Goal: Task Accomplishment & Management: Manage account settings

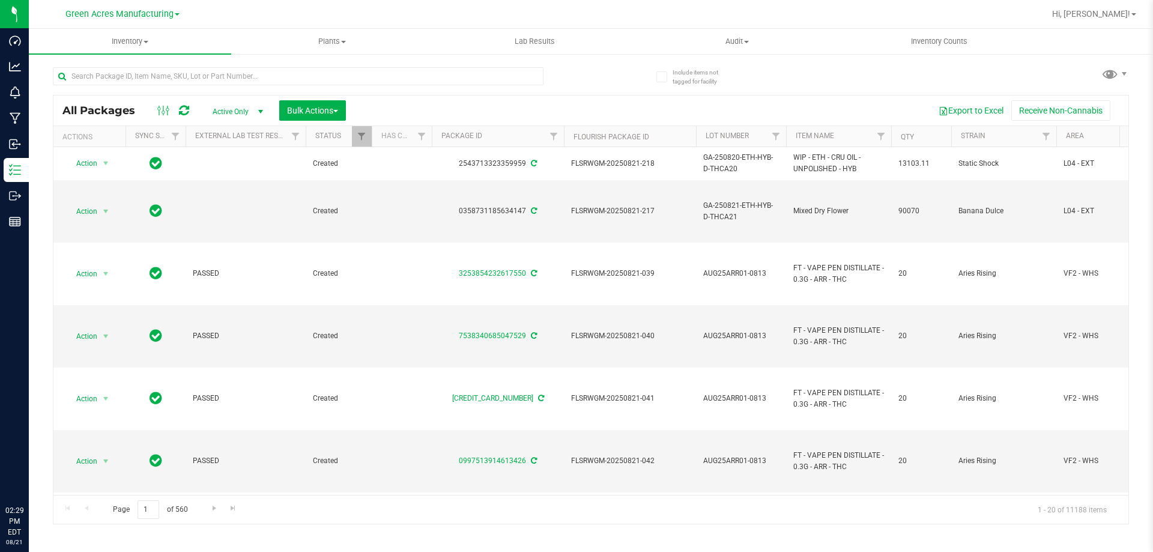
click at [119, 43] on span "Inventory" at bounding box center [130, 41] width 202 height 11
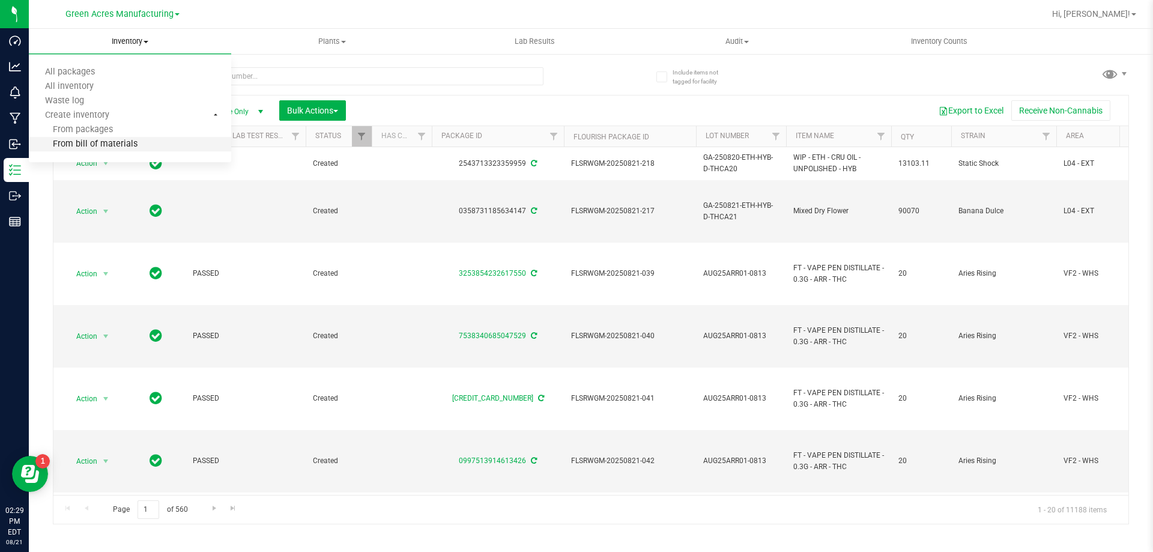
click at [118, 142] on span "From bill of materials" at bounding box center [83, 144] width 109 height 10
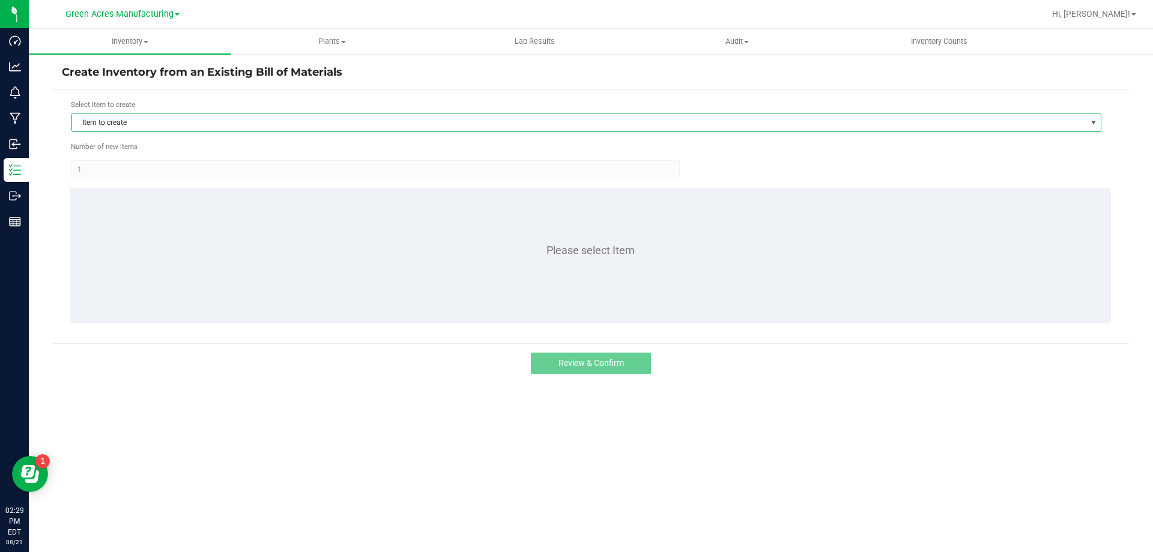
click at [154, 127] on span "Item to create" at bounding box center [579, 122] width 1014 height 17
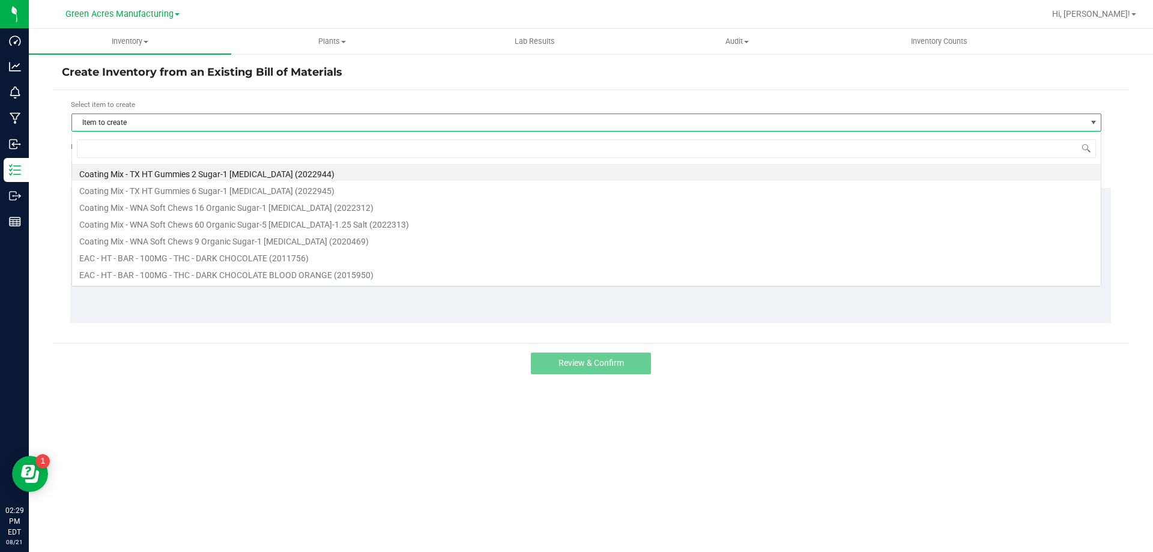
scroll to position [18, 1030]
click at [150, 144] on input at bounding box center [586, 148] width 1019 height 19
type input "lozenge"
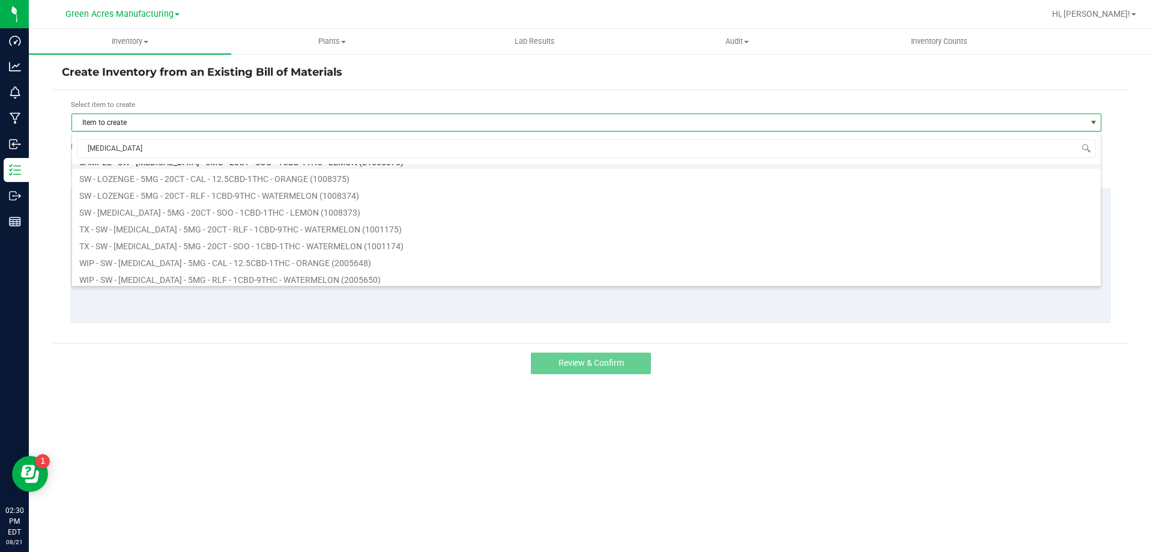
scroll to position [233, 0]
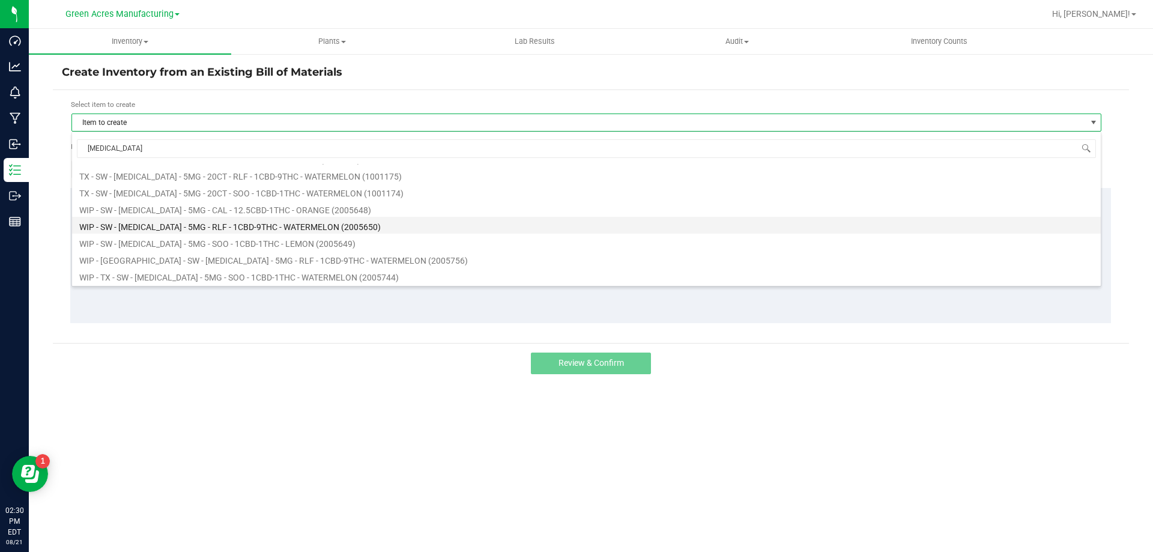
click at [203, 221] on li "WIP - SW - LOZENGE - 5MG - RLF - 1CBD-9THC - WATERMELON (2005650)" at bounding box center [586, 225] width 1029 height 17
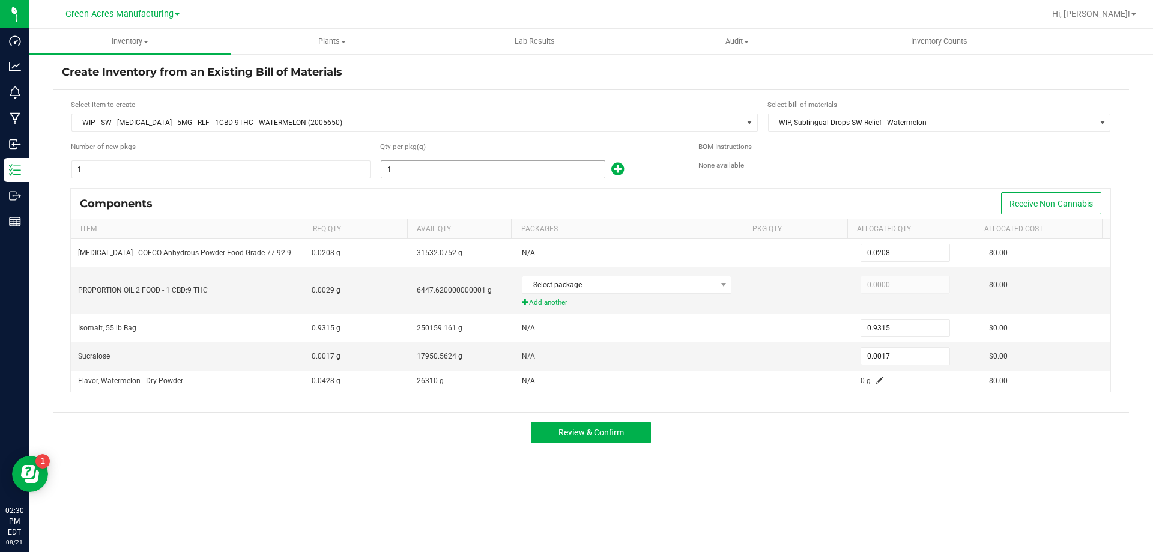
click at [463, 169] on input "1" at bounding box center [492, 169] width 223 height 17
type input "5"
type input "0.1040"
type input "4.6575"
type input "0.0085"
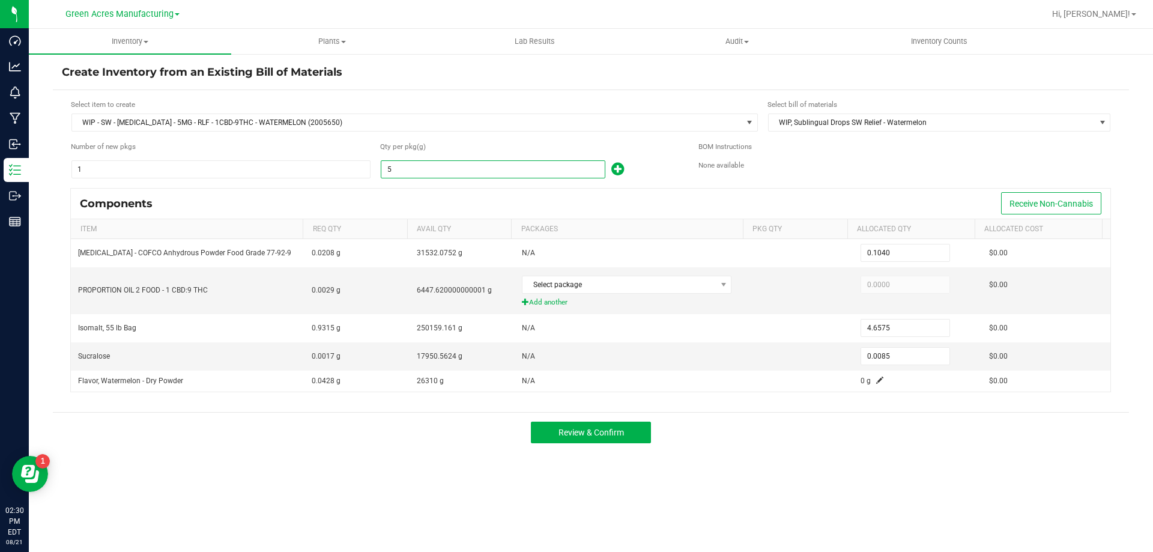
type input "52"
type input "1.0816"
type input "48.4380"
type input "0.0884"
type input "528"
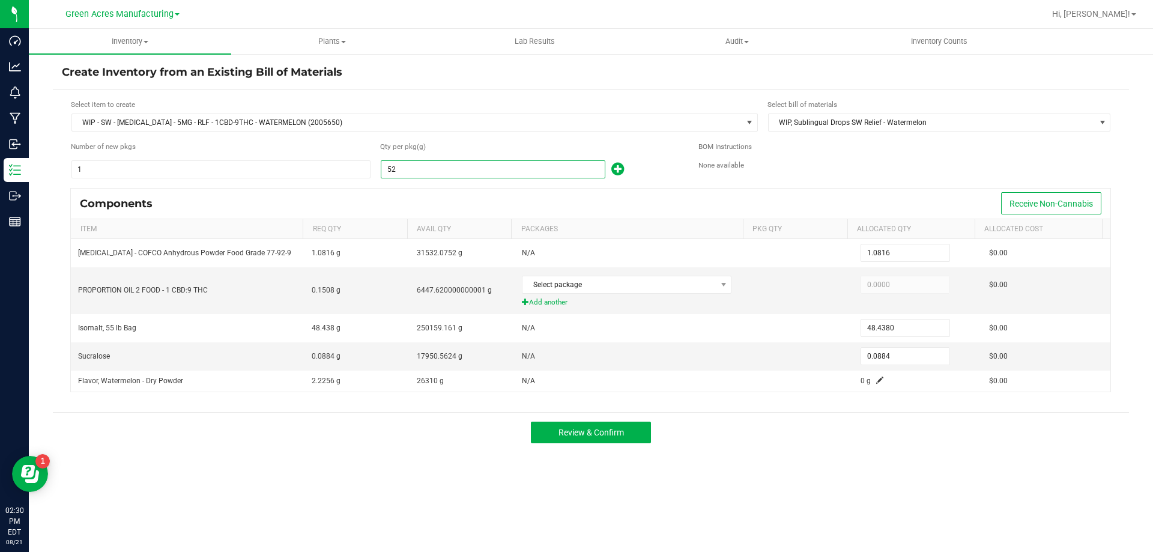
type input "10.9824"
type input "491.8320"
type input "0.8976"
type input "5284"
type input "109.9072"
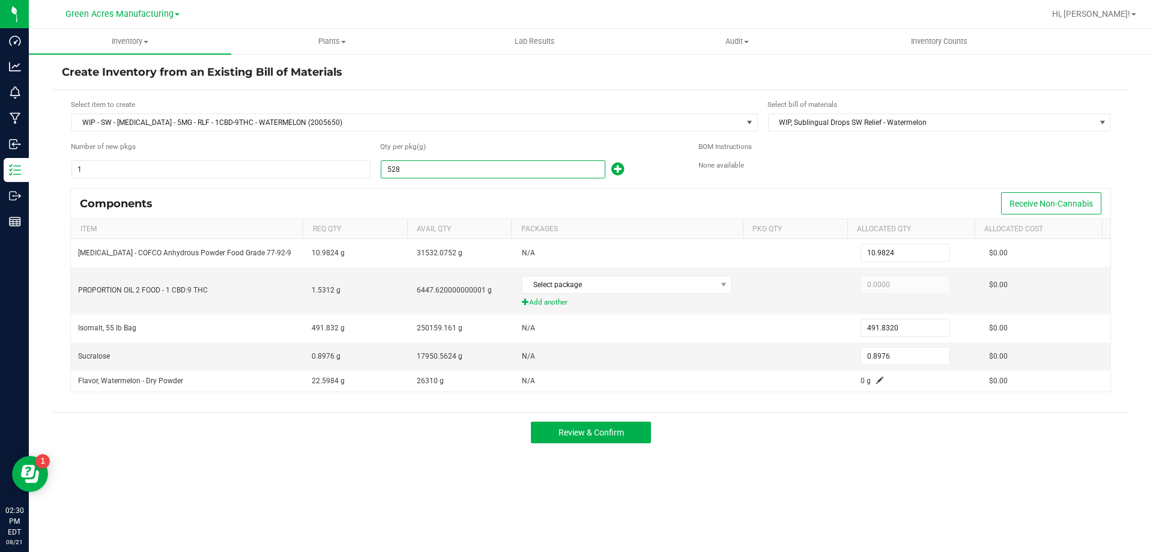
type input "4,922.0460"
type input "8.9828"
type input "52841"
type input "1,099.0928"
type input "49,221.3915"
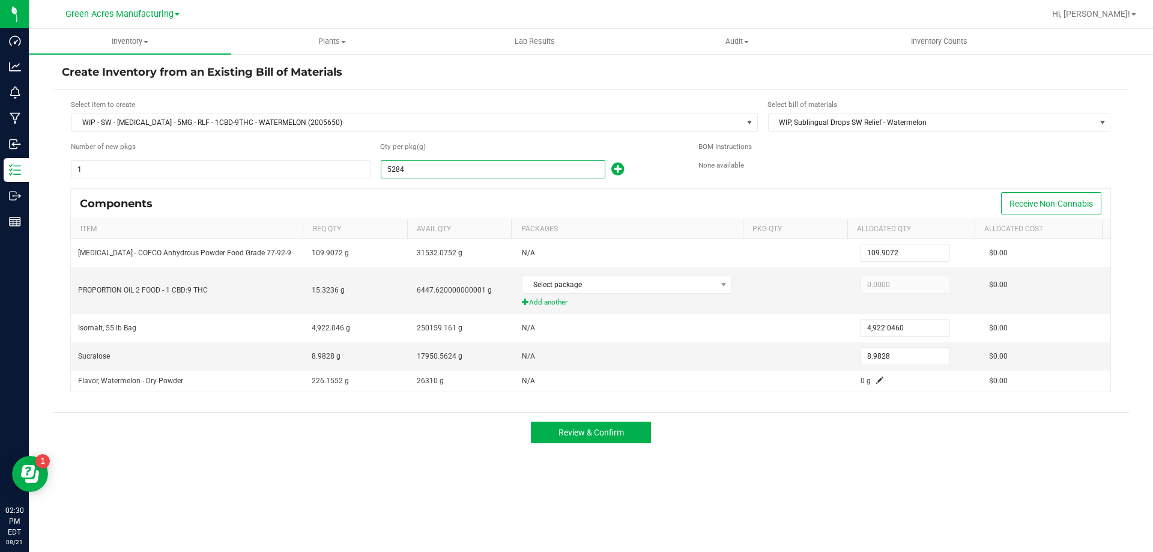
type input "89.8297"
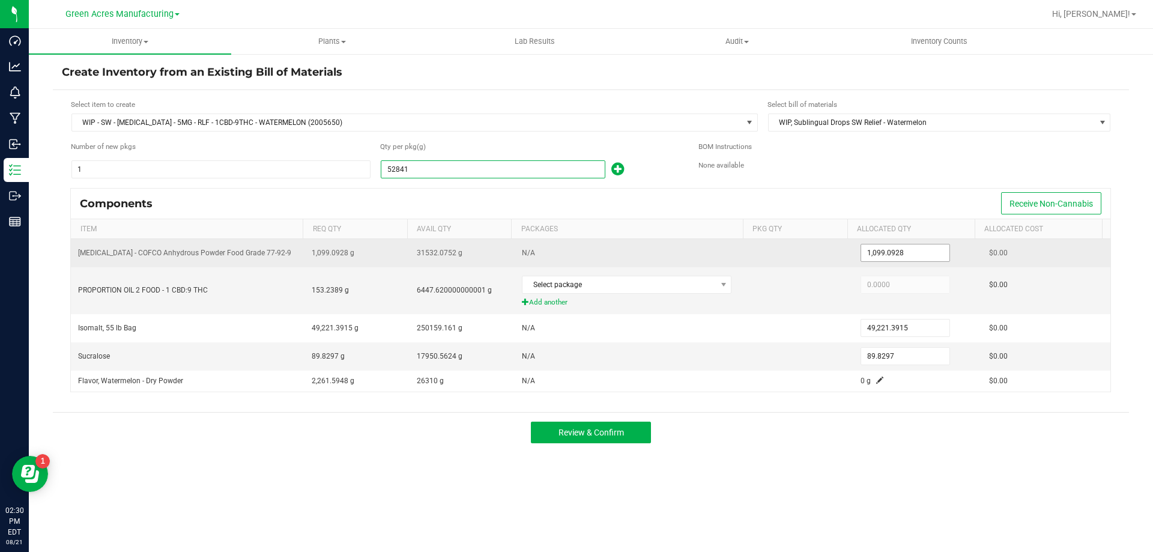
type input "52,841.0000"
click at [892, 250] on input "1099.0928" at bounding box center [905, 252] width 88 height 17
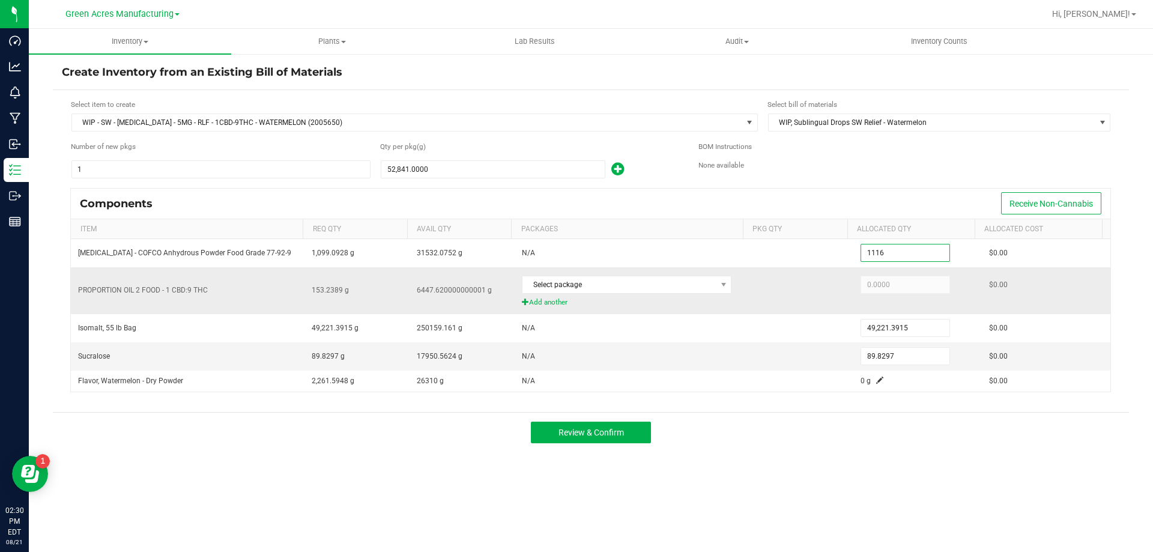
type input "1,116.0000"
click at [643, 295] on div "Select package" at bounding box center [631, 284] width 219 height 25
click at [647, 279] on span "Select package" at bounding box center [618, 284] width 193 height 17
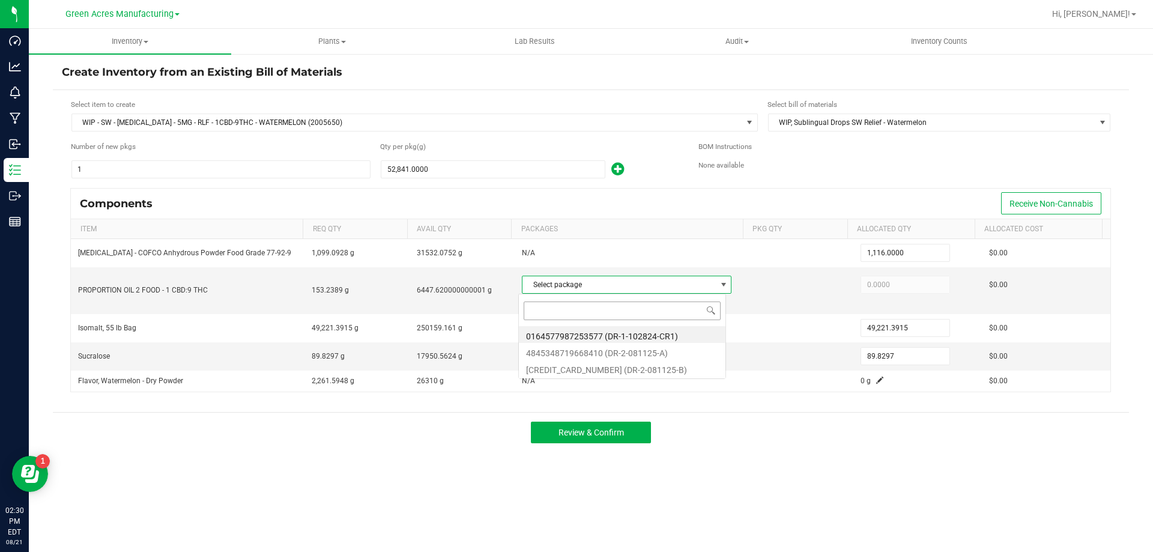
scroll to position [18, 207]
click at [635, 315] on input at bounding box center [622, 310] width 197 height 19
click at [641, 339] on li "0164577987253577 (DR-1-102824-CR1)" at bounding box center [622, 334] width 207 height 17
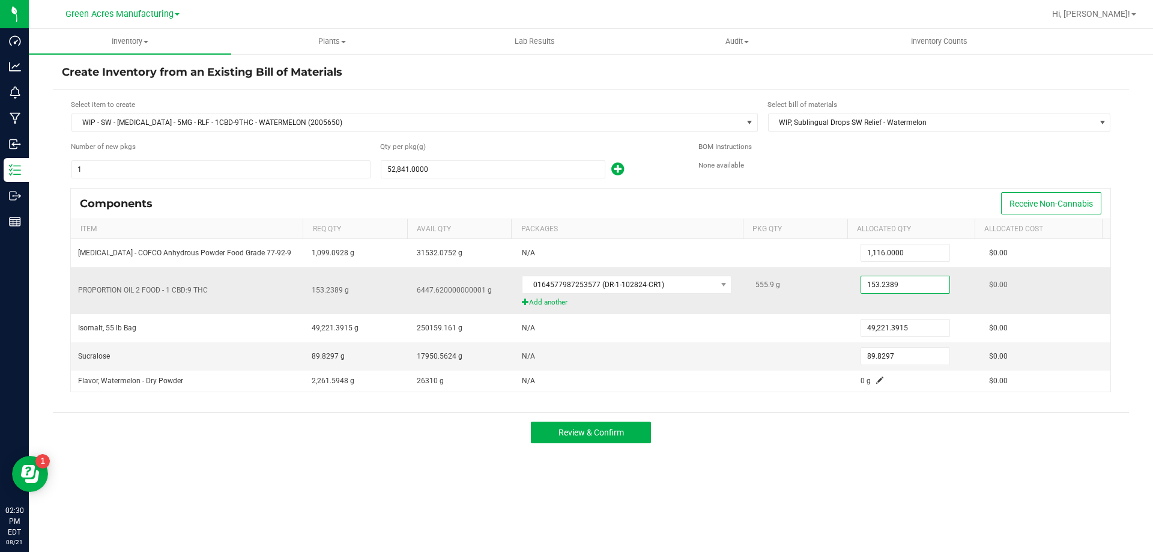
click at [930, 290] on input "153.2389" at bounding box center [905, 284] width 88 height 17
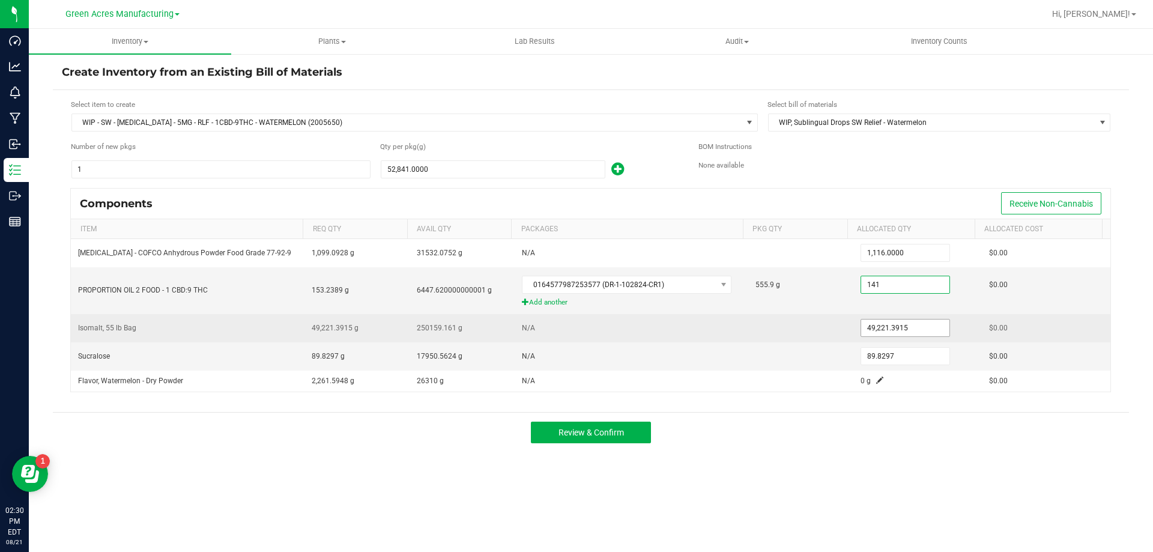
type input "141.0000"
click at [901, 320] on input "49221.3915" at bounding box center [905, 327] width 88 height 17
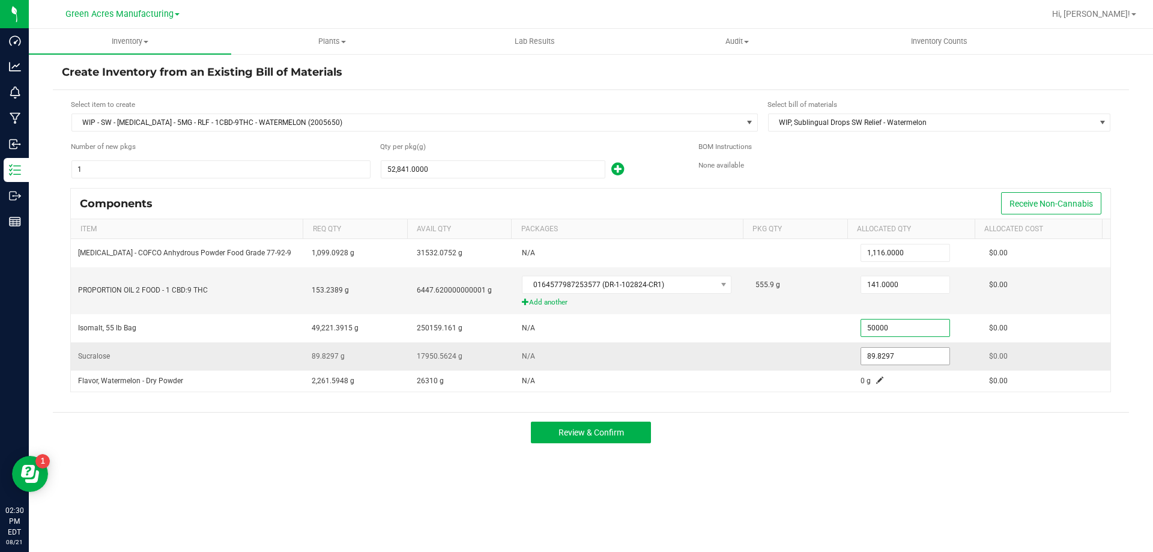
type input "50,000.0000"
click at [896, 351] on input "89.8297" at bounding box center [905, 356] width 88 height 17
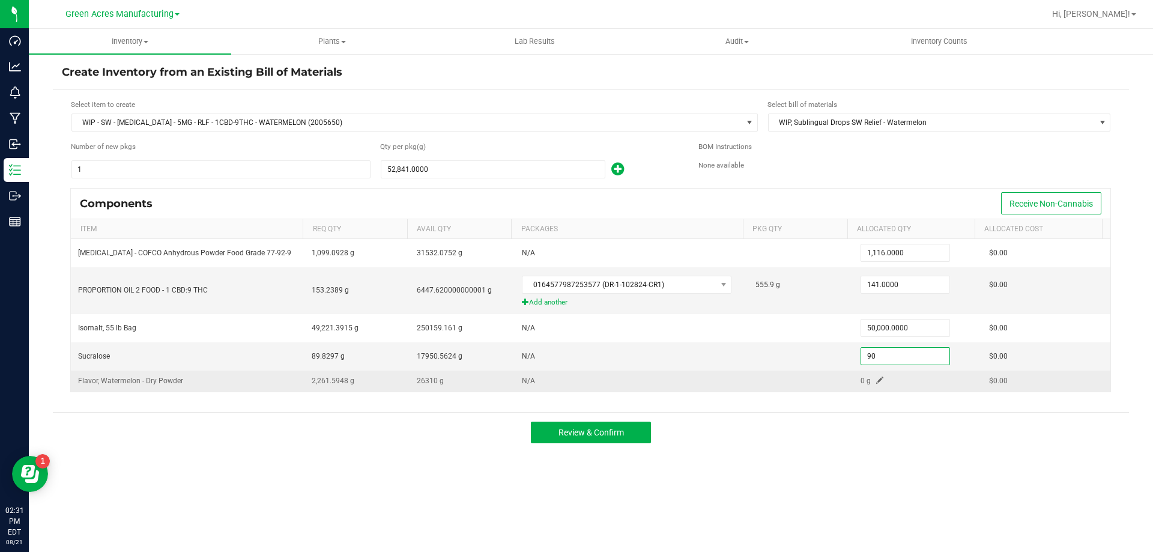
type input "90.0000"
click at [876, 377] on span at bounding box center [879, 380] width 7 height 7
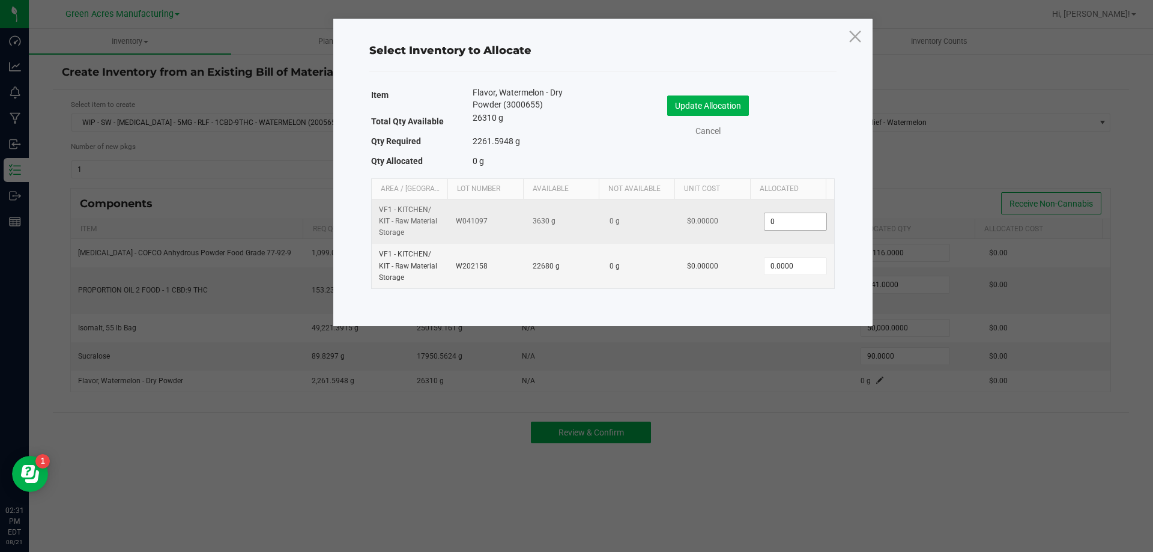
click at [781, 218] on input "0" at bounding box center [794, 221] width 61 height 17
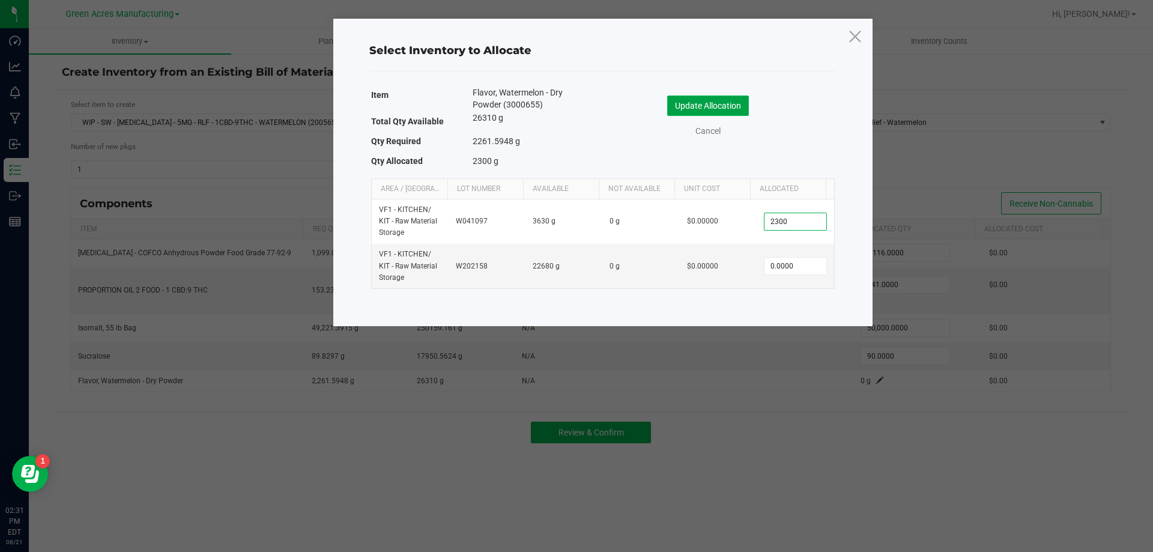
type input "2,300.0000"
click at [690, 98] on button "Update Allocation" at bounding box center [708, 105] width 82 height 20
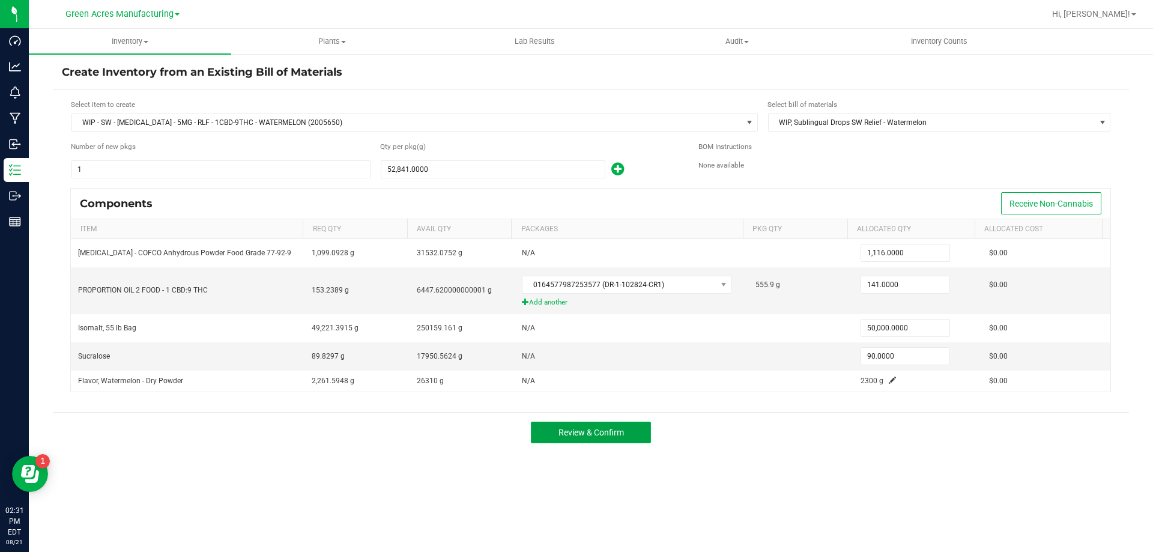
click at [615, 435] on span "Review & Confirm" at bounding box center [590, 433] width 65 height 10
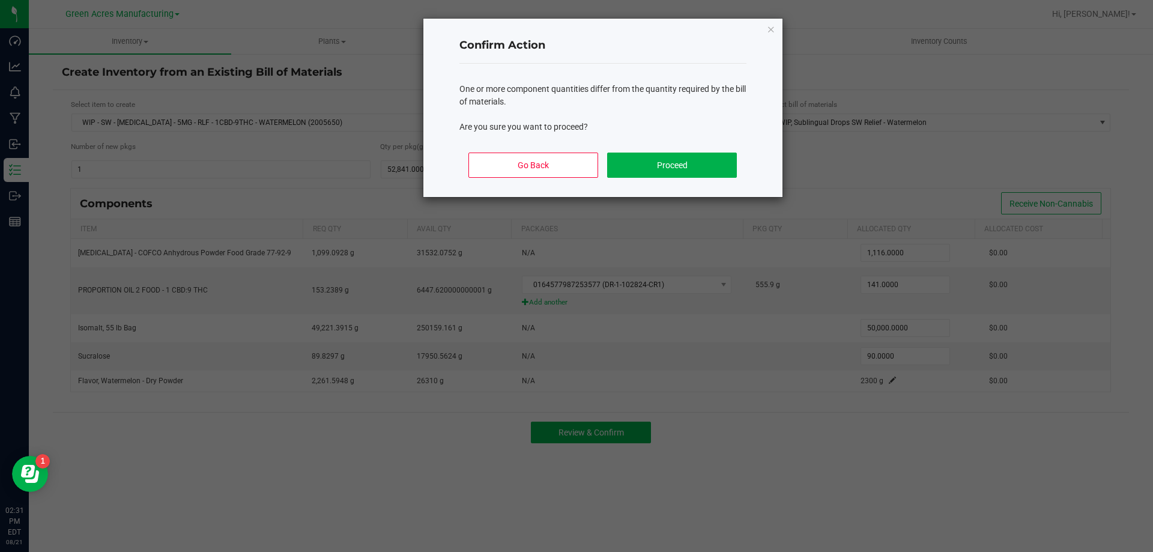
click at [646, 183] on div "Go Back Proceed" at bounding box center [602, 170] width 287 height 54
click at [652, 169] on button "Proceed" at bounding box center [671, 165] width 129 height 25
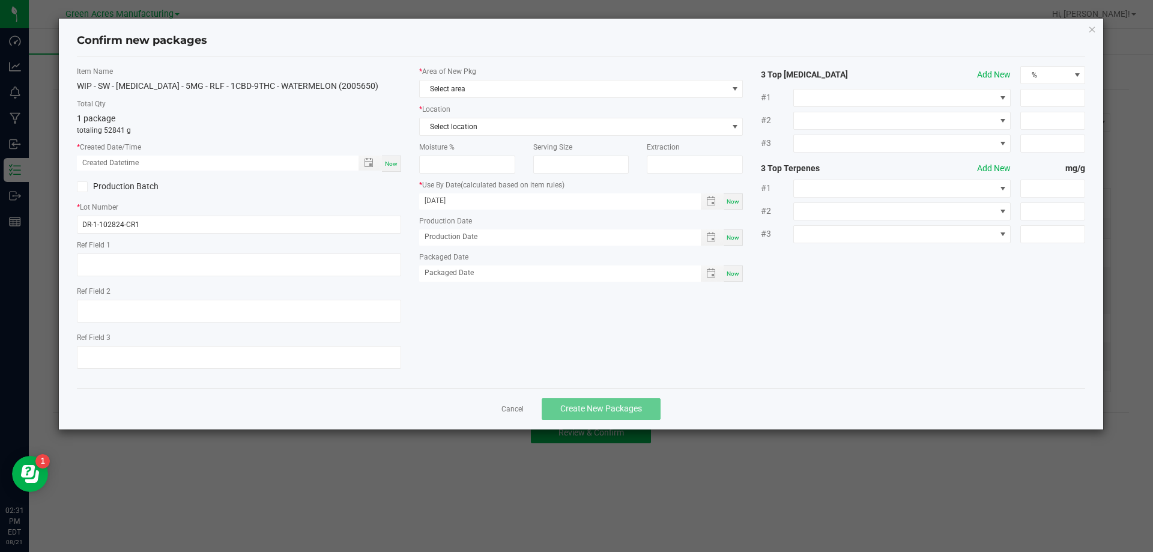
click at [396, 171] on div "Now" at bounding box center [391, 164] width 19 height 16
type input "08/21/2025 02:31 PM"
drag, startPoint x: 136, startPoint y: 228, endPoint x: 91, endPoint y: 228, distance: 45.0
click at [91, 228] on input "DR-1-102824-CR1" at bounding box center [239, 225] width 324 height 18
drag, startPoint x: 158, startPoint y: 223, endPoint x: 68, endPoint y: 222, distance: 89.5
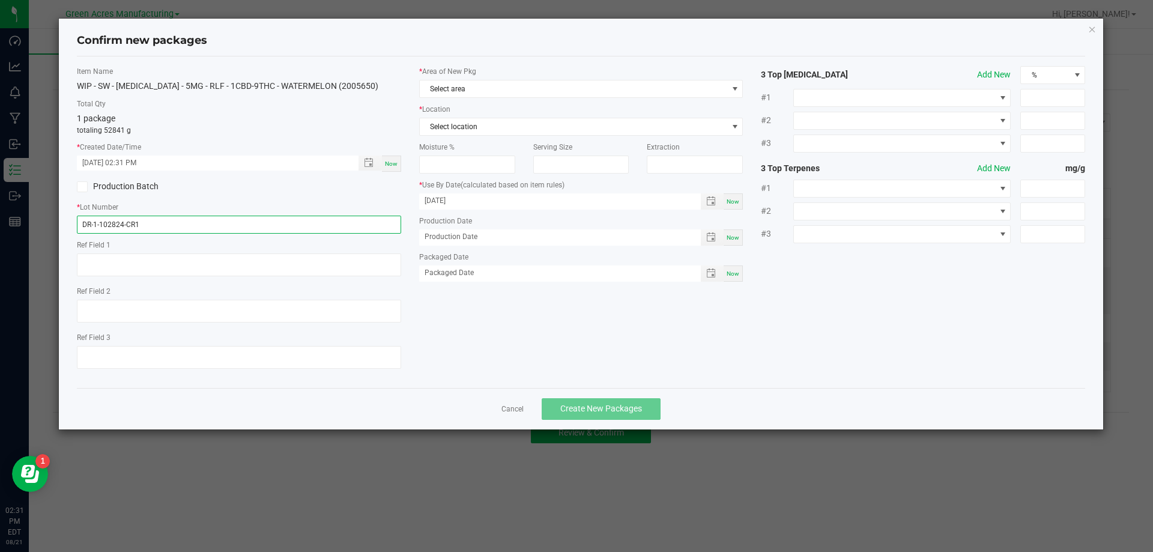
click at [68, 222] on div "Item Name WIP - SW - LOZENGE - 5MG - RLF - 1CBD-9THC - WATERMELON (2005650) Tot…" at bounding box center [239, 222] width 342 height 312
type input "SN250821RE1"
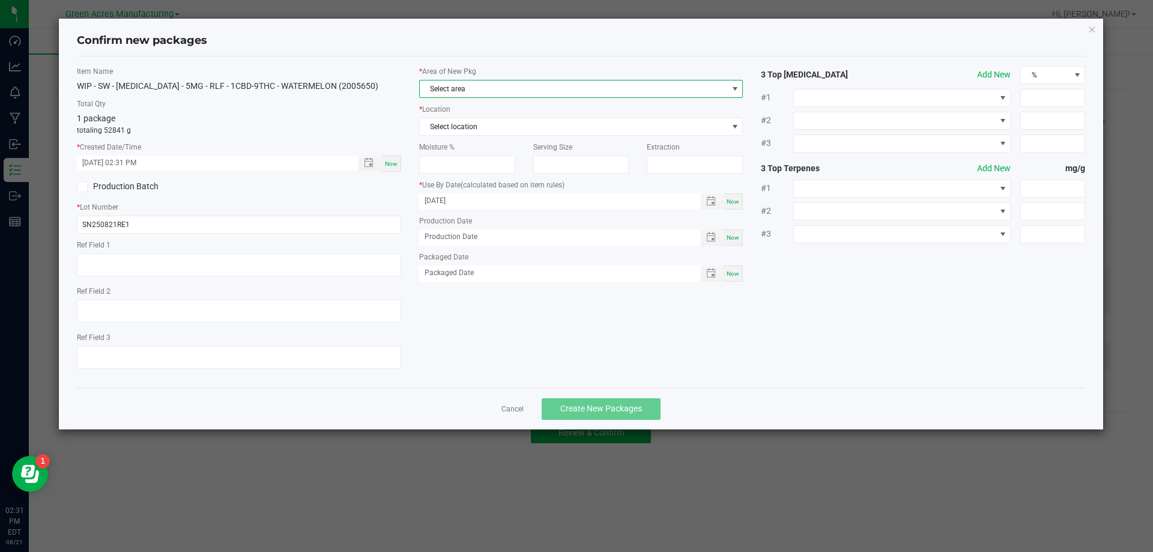
click at [438, 92] on span "Select area" at bounding box center [574, 88] width 308 height 17
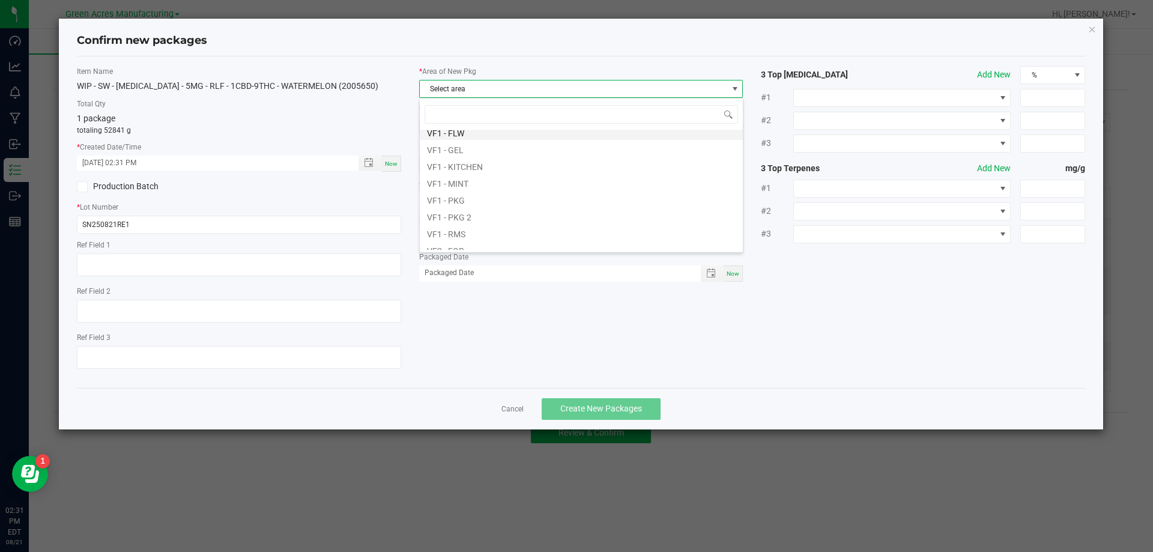
scroll to position [480, 0]
click at [476, 177] on li "VF1 - KITCHEN" at bounding box center [581, 179] width 323 height 17
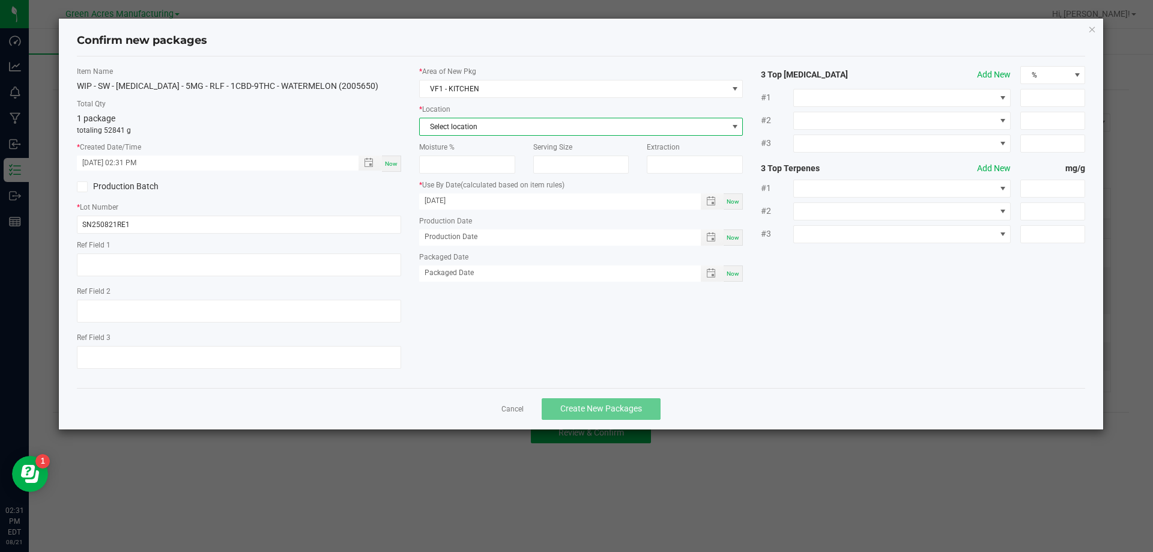
click at [462, 122] on span "Select location" at bounding box center [574, 126] width 308 height 17
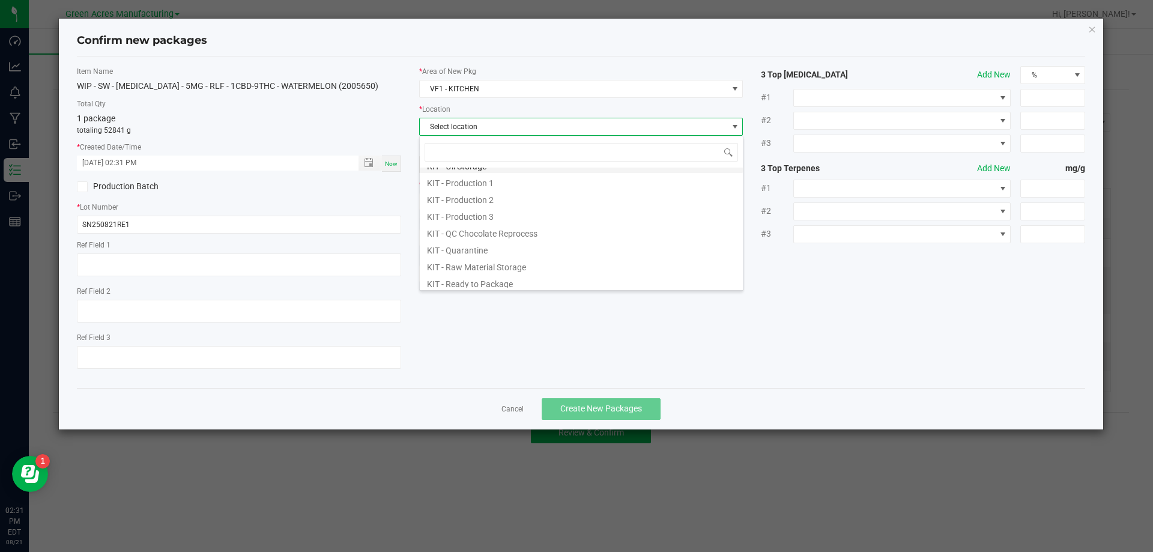
scroll to position [14, 0]
click at [465, 180] on li "KIT - Production 1" at bounding box center [581, 178] width 323 height 17
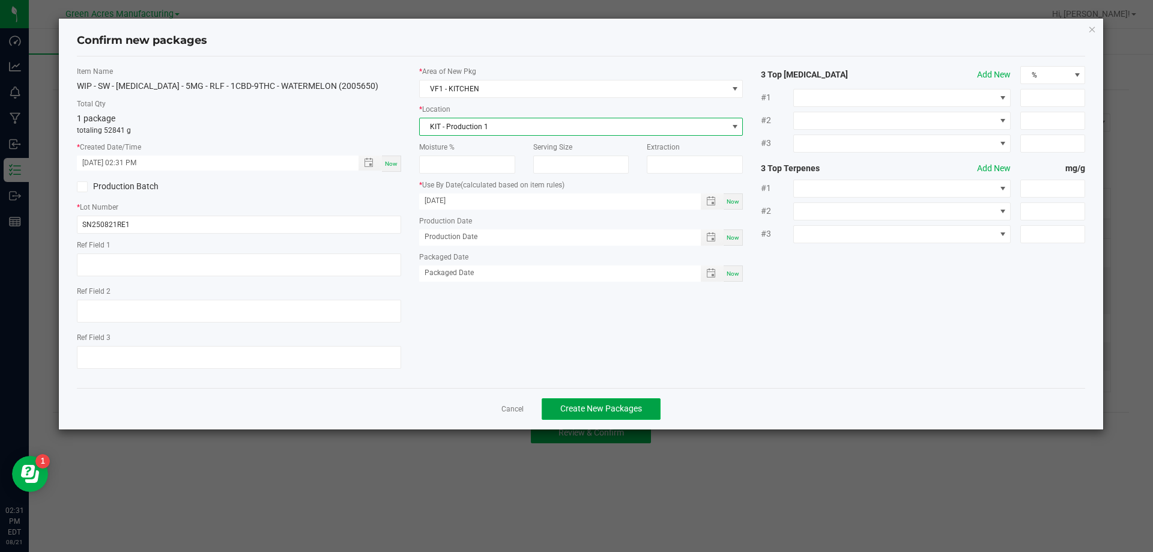
click at [576, 408] on span "Create New Packages" at bounding box center [601, 409] width 82 height 10
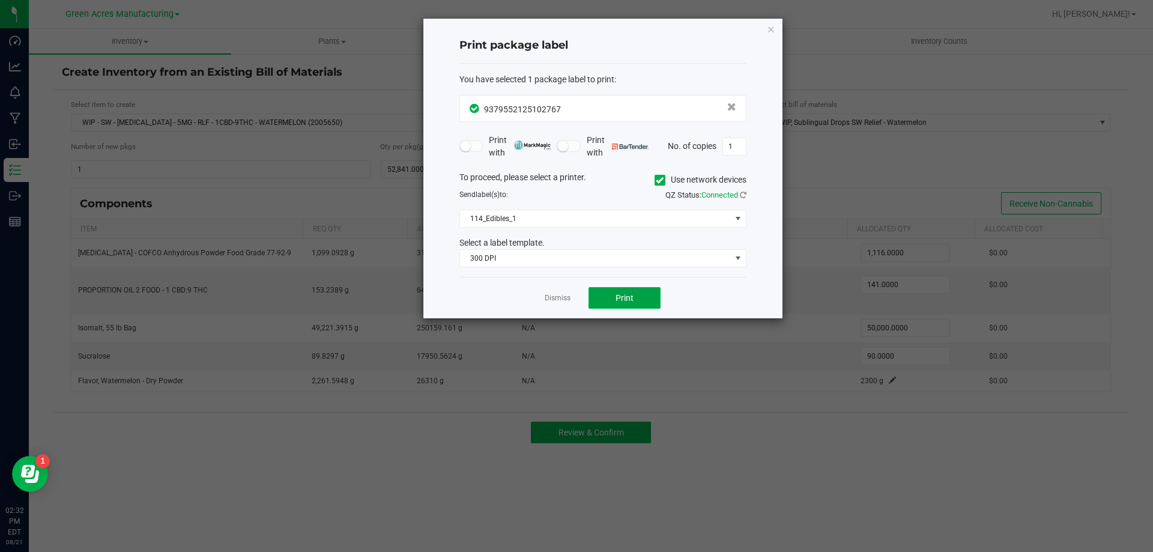
click at [606, 307] on button "Print" at bounding box center [624, 298] width 72 height 22
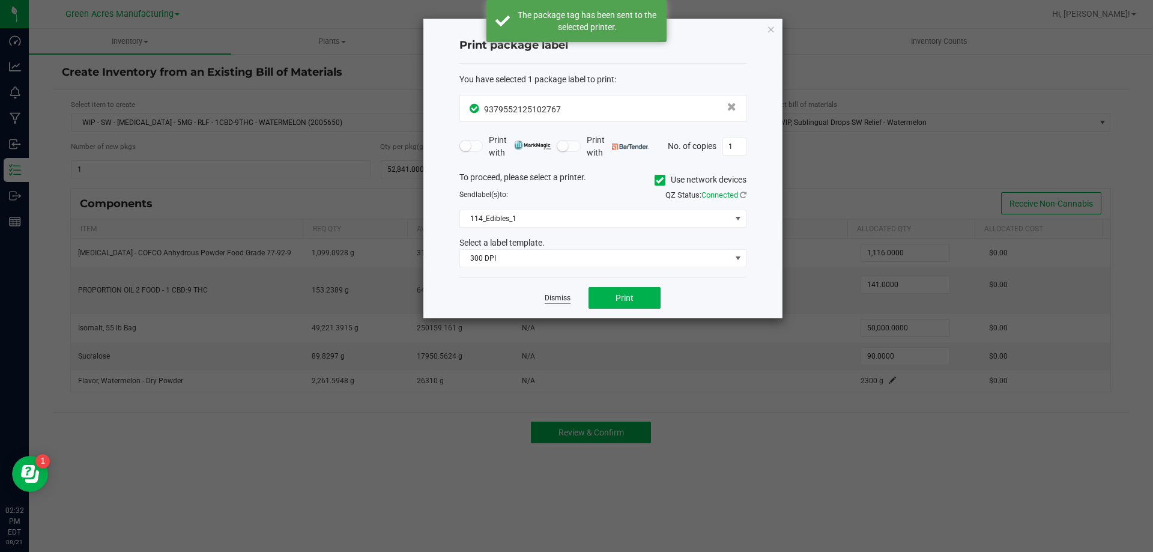
click at [565, 299] on link "Dismiss" at bounding box center [558, 298] width 26 height 10
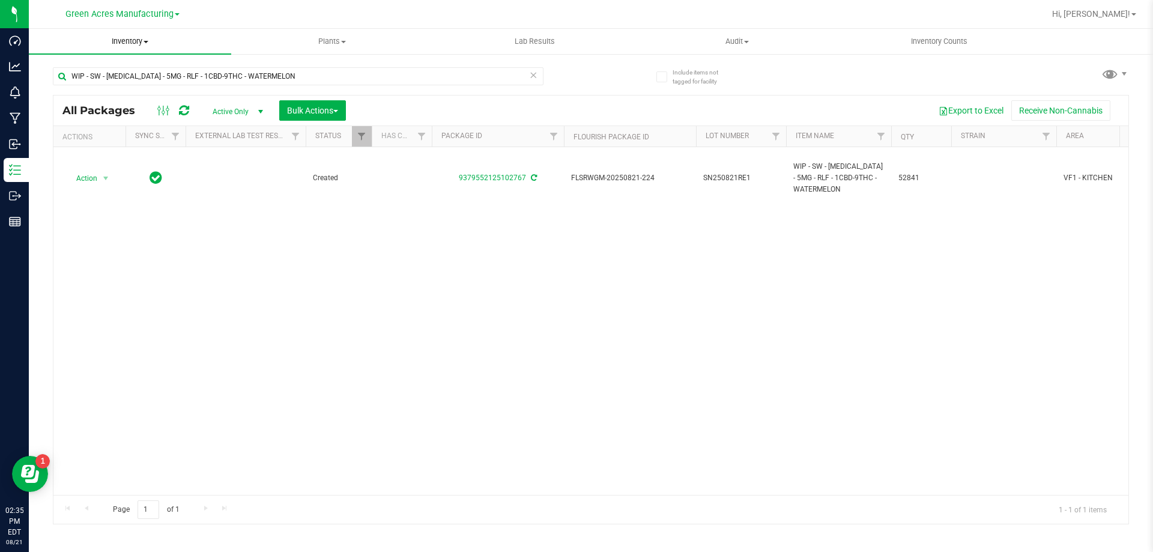
click at [124, 41] on span "Inventory" at bounding box center [130, 41] width 202 height 11
click at [119, 142] on span "From bill of materials" at bounding box center [83, 144] width 109 height 10
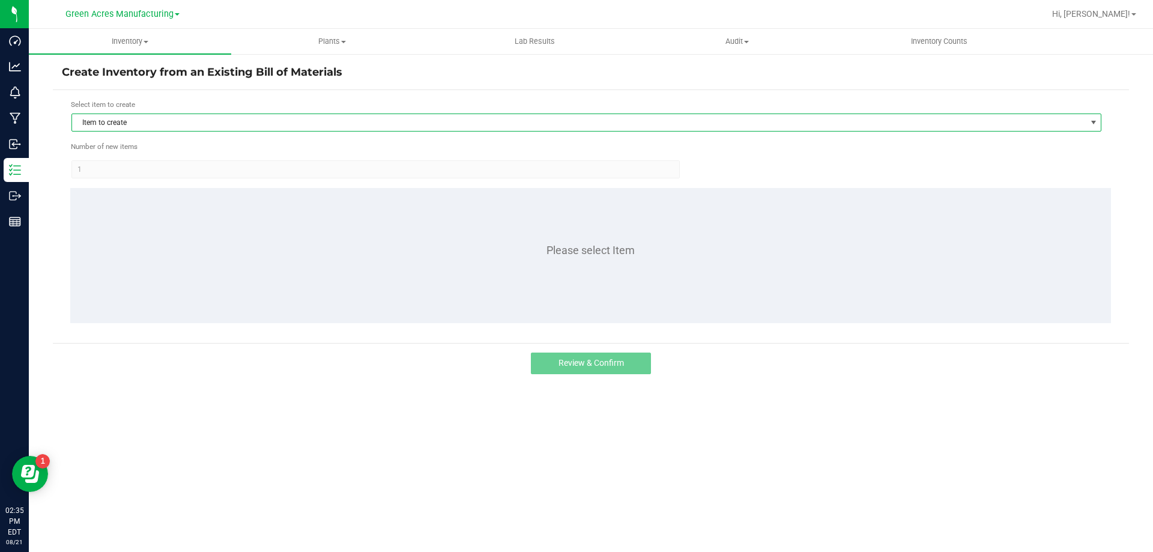
click at [435, 122] on span "Item to create" at bounding box center [579, 122] width 1014 height 17
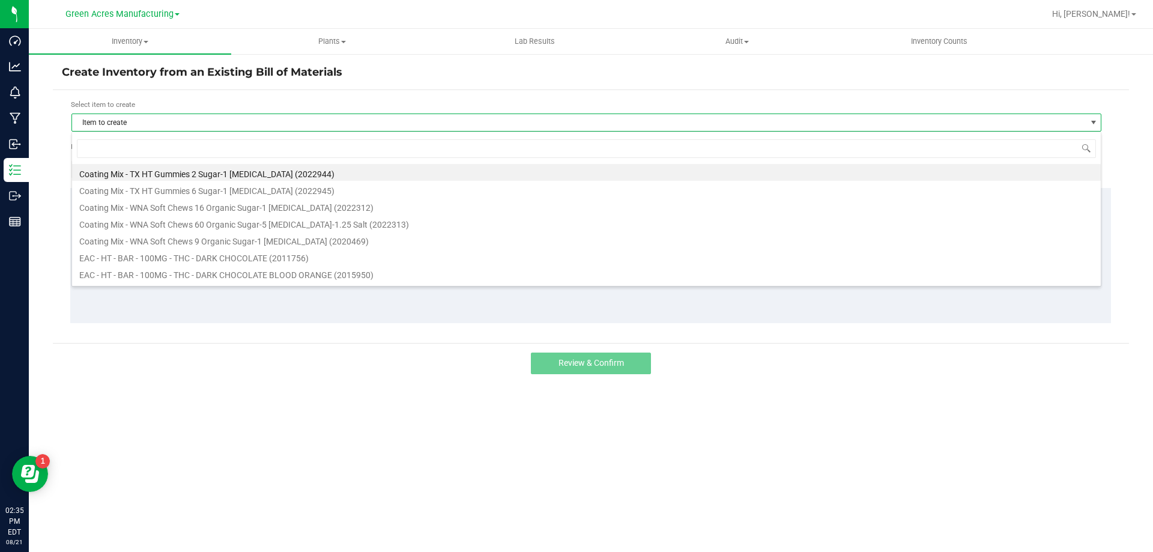
scroll to position [18, 1030]
click at [394, 152] on input at bounding box center [586, 148] width 1019 height 19
type input "lozenge"
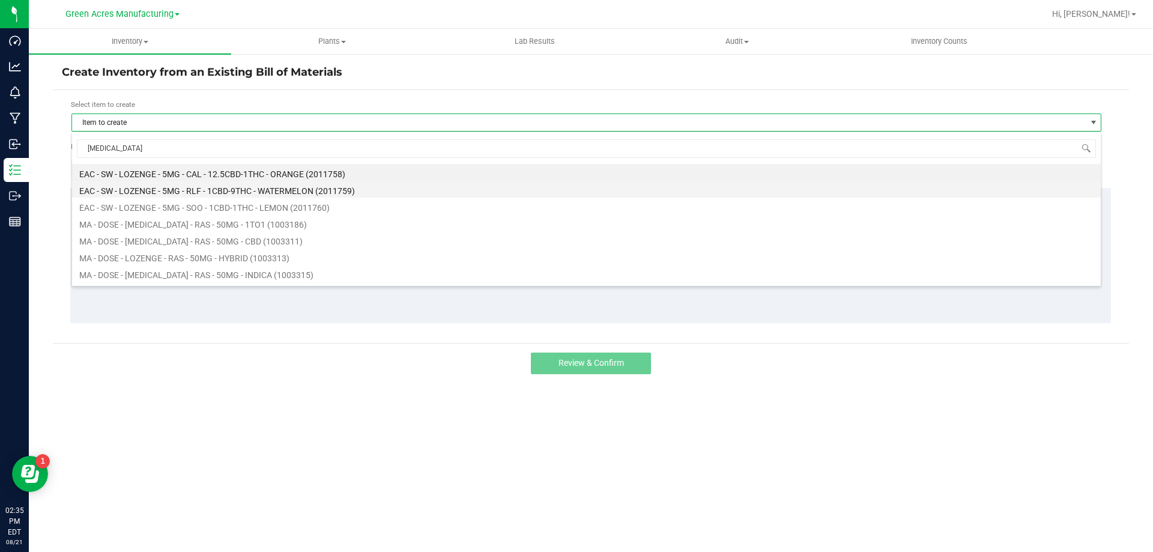
click at [224, 194] on li "EAC - SW - LOZENGE - 5MG - RLF - 1CBD-9THC - WATERMELON (2011759)" at bounding box center [586, 189] width 1029 height 17
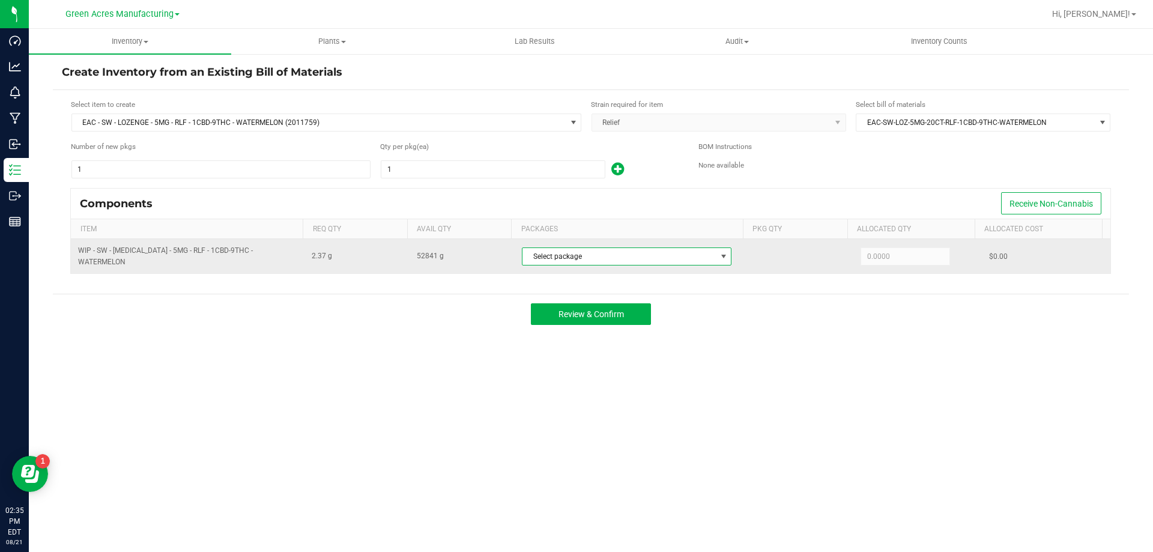
click at [579, 250] on span "Select package" at bounding box center [618, 256] width 193 height 17
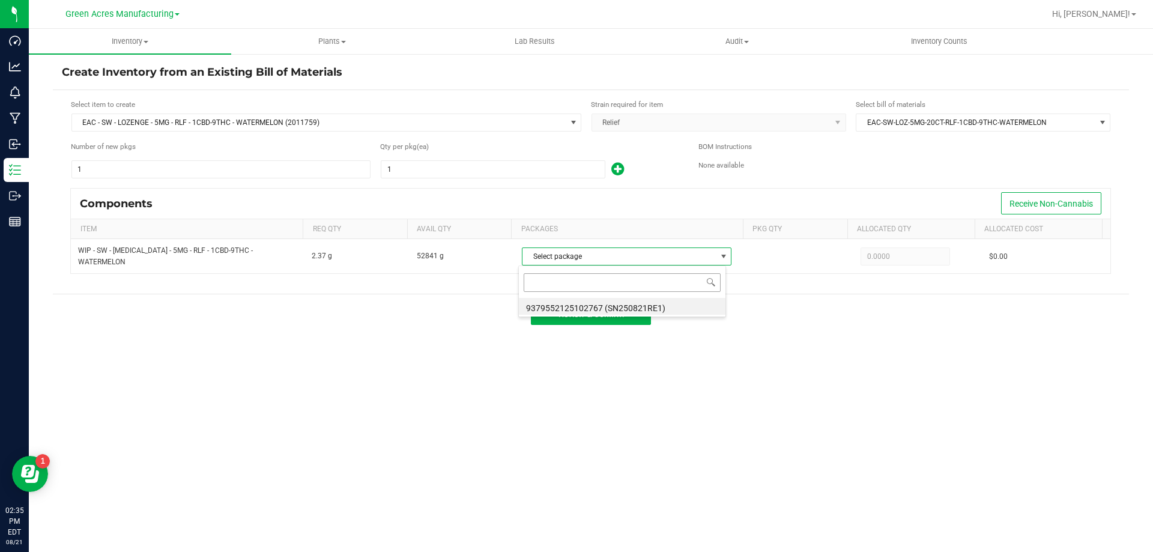
scroll to position [18, 207]
click at [600, 310] on li "9379552125102767 (SN250821RE1)" at bounding box center [622, 306] width 207 height 17
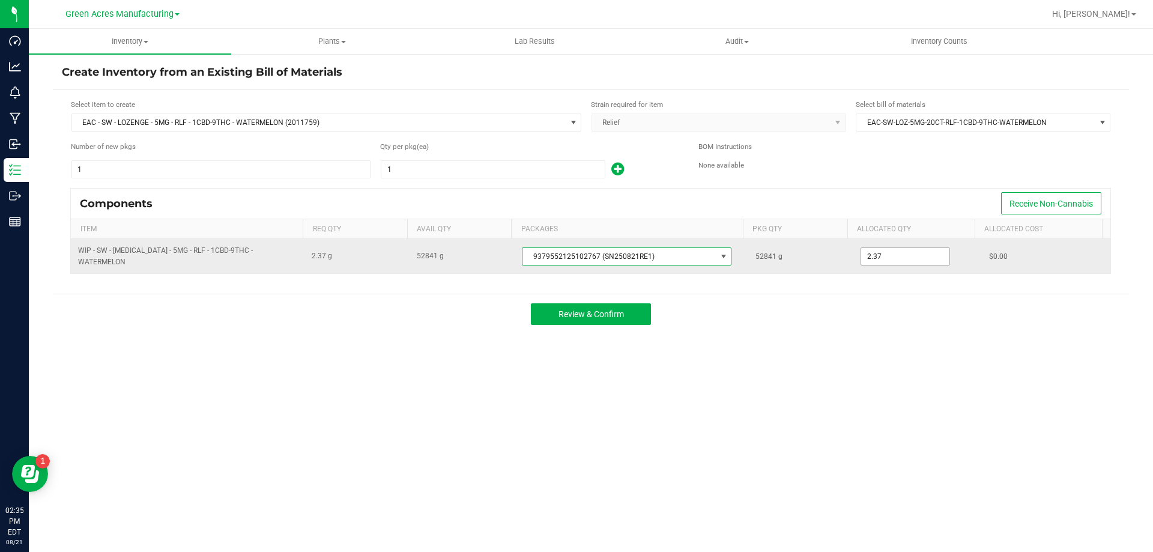
click at [861, 254] on input "2.37" at bounding box center [905, 256] width 88 height 17
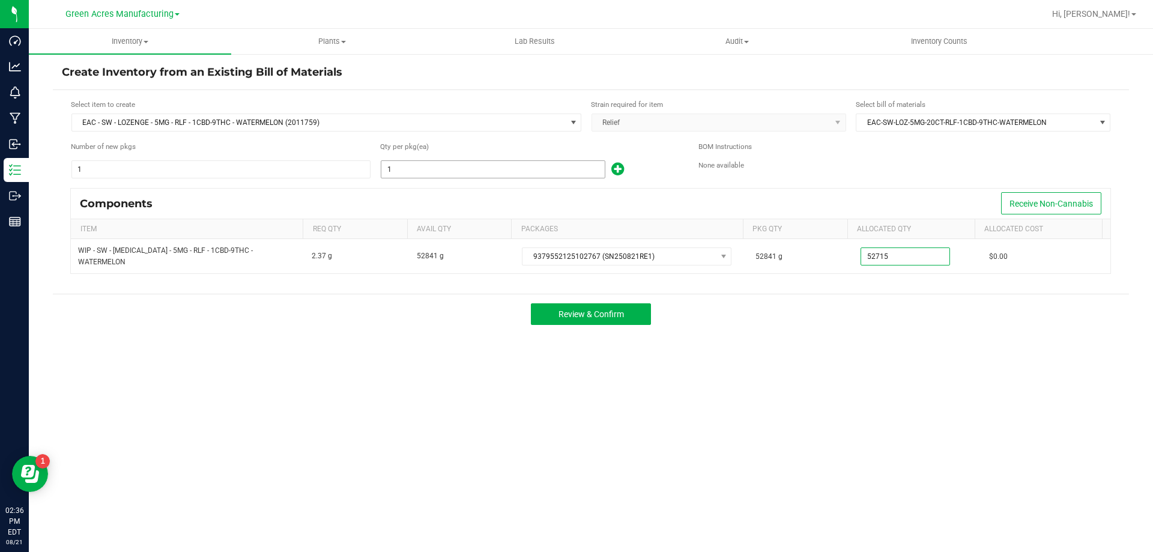
type input "52,715.0000"
click at [467, 162] on input "1" at bounding box center [492, 169] width 223 height 17
type input "22,242"
click at [609, 316] on span "Review & Confirm" at bounding box center [590, 314] width 65 height 10
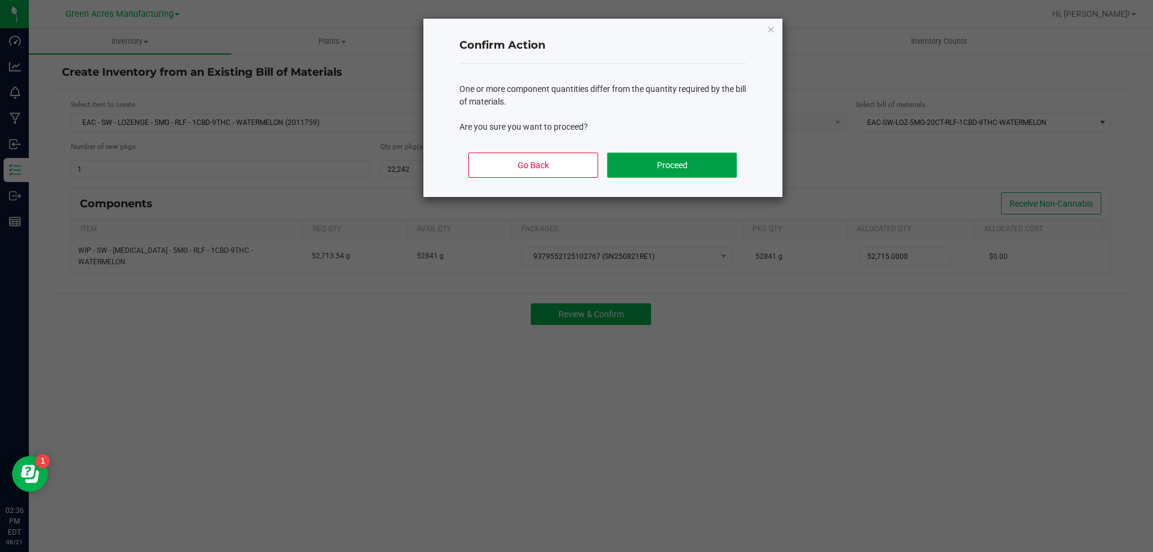
click at [646, 169] on button "Proceed" at bounding box center [671, 165] width 129 height 25
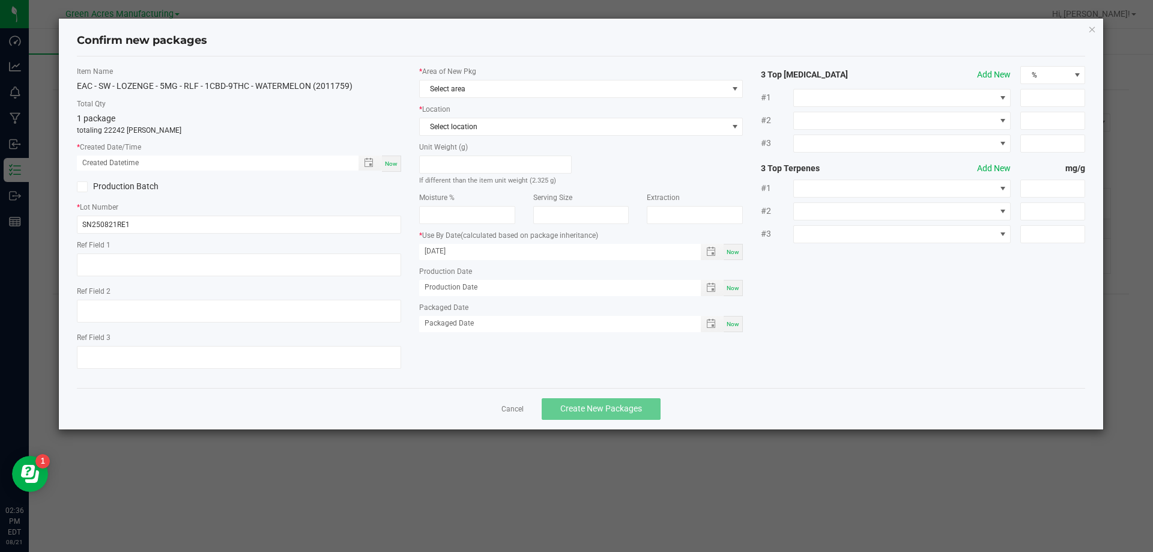
click at [391, 170] on div "Now" at bounding box center [391, 164] width 19 height 16
type input "08/21/2025 02:36 PM"
click at [510, 91] on span "Select area" at bounding box center [574, 88] width 308 height 17
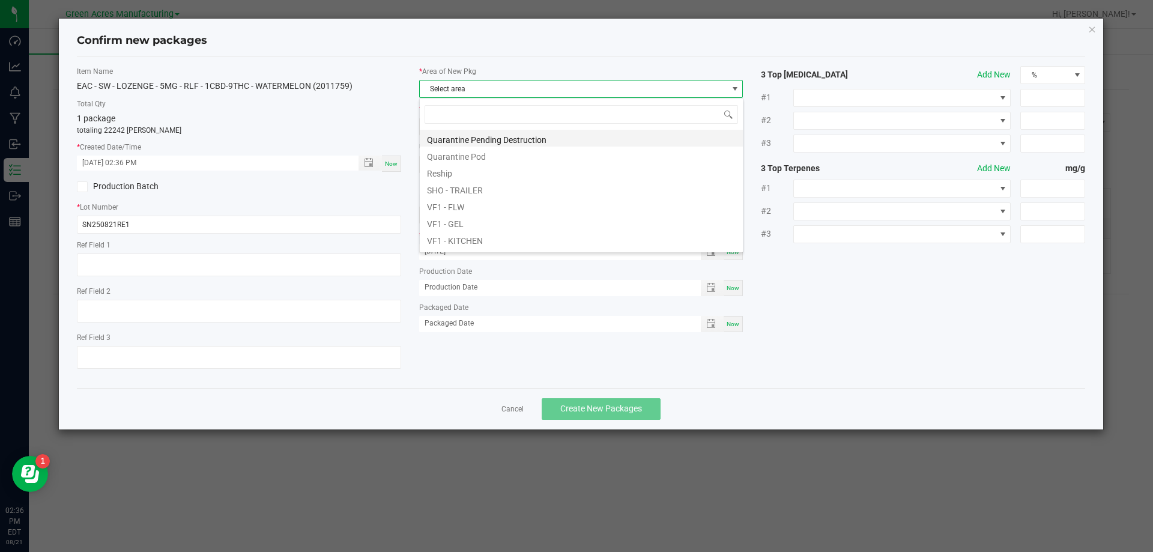
scroll to position [480, 0]
click at [468, 217] on li "VF1 - PKG" at bounding box center [581, 212] width 323 height 17
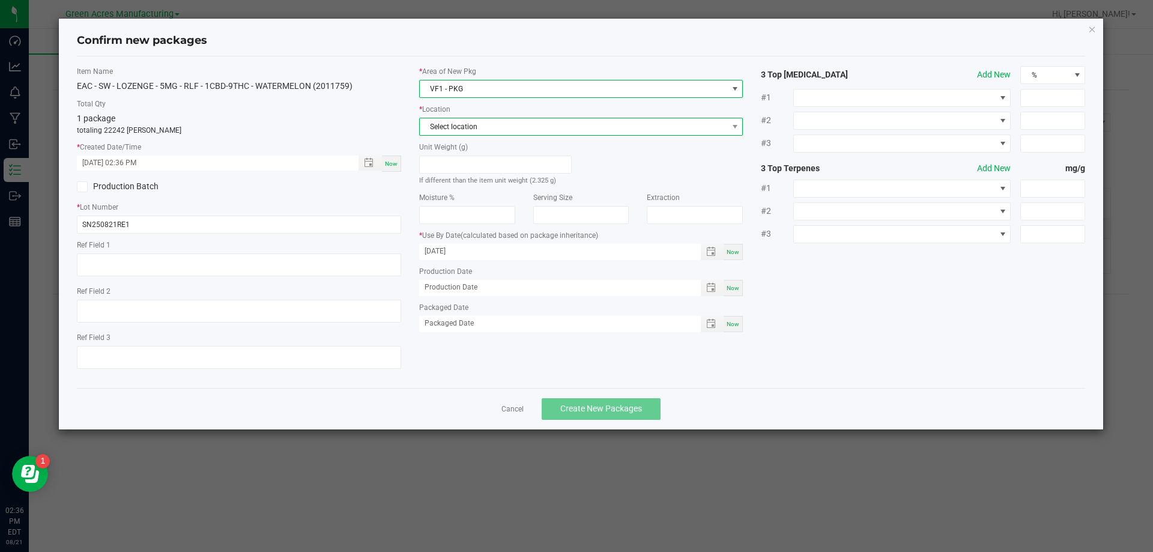
click at [491, 130] on span "Select location" at bounding box center [574, 126] width 308 height 17
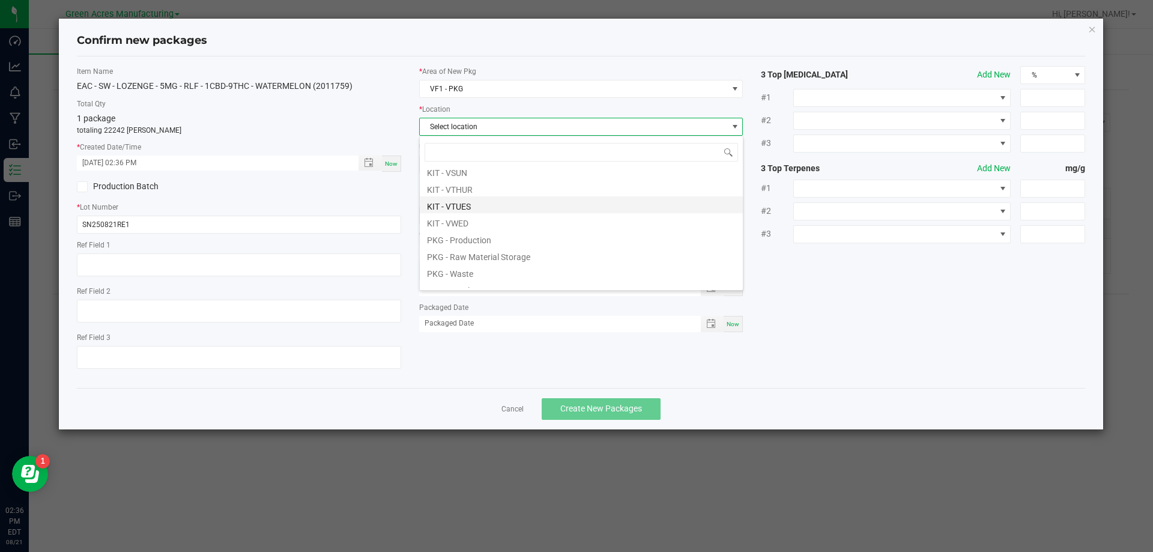
scroll to position [82, 0]
click at [480, 228] on li "PKG - Production" at bounding box center [581, 228] width 323 height 17
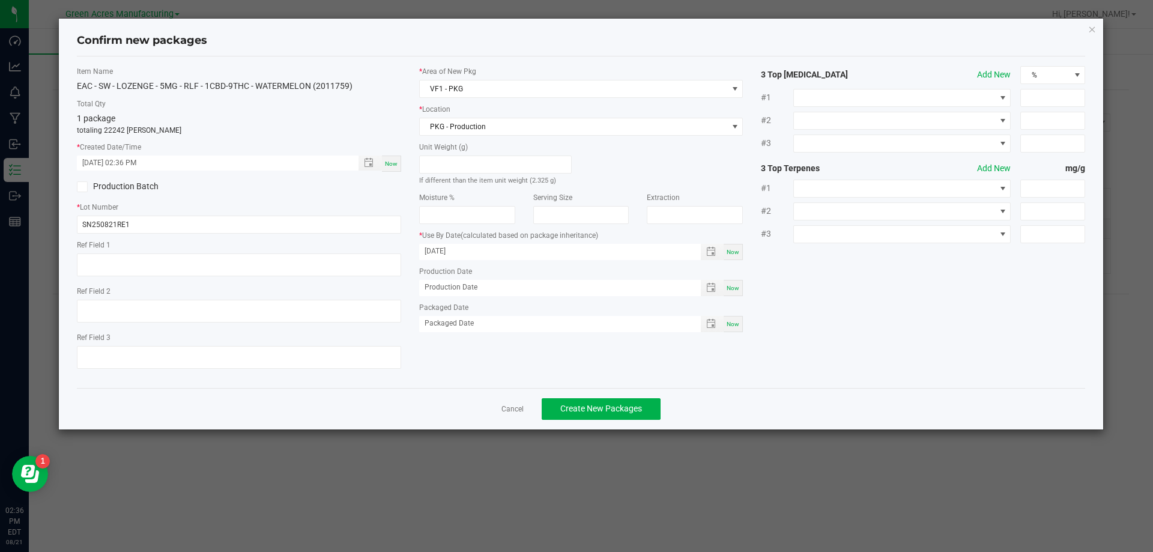
click at [582, 421] on div "Cancel Create New Packages" at bounding box center [581, 408] width 1009 height 41
click at [573, 404] on span "Create New Packages" at bounding box center [601, 409] width 82 height 10
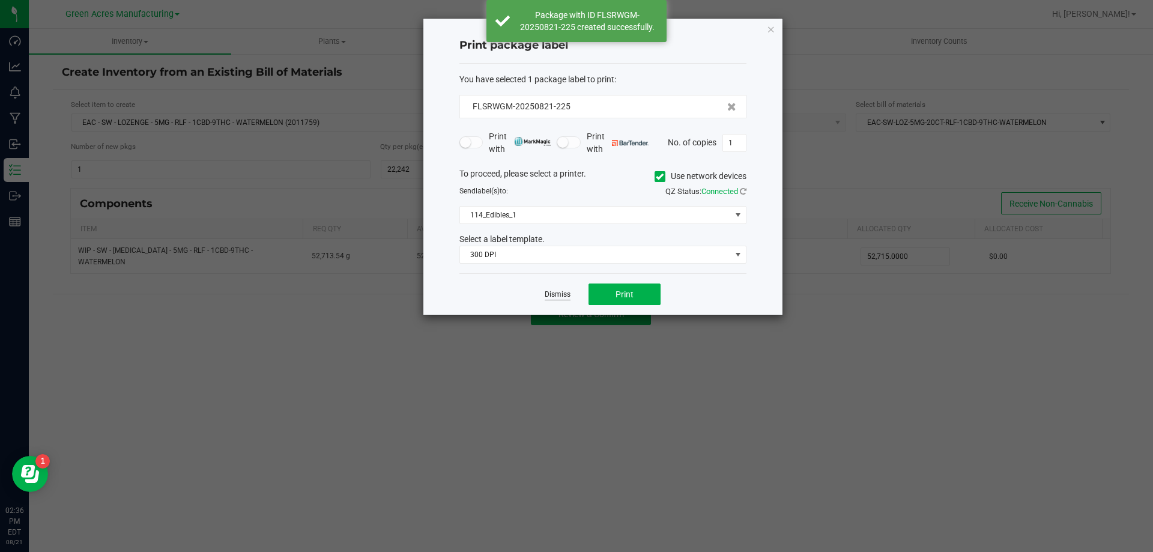
click at [551, 293] on link "Dismiss" at bounding box center [558, 294] width 26 height 10
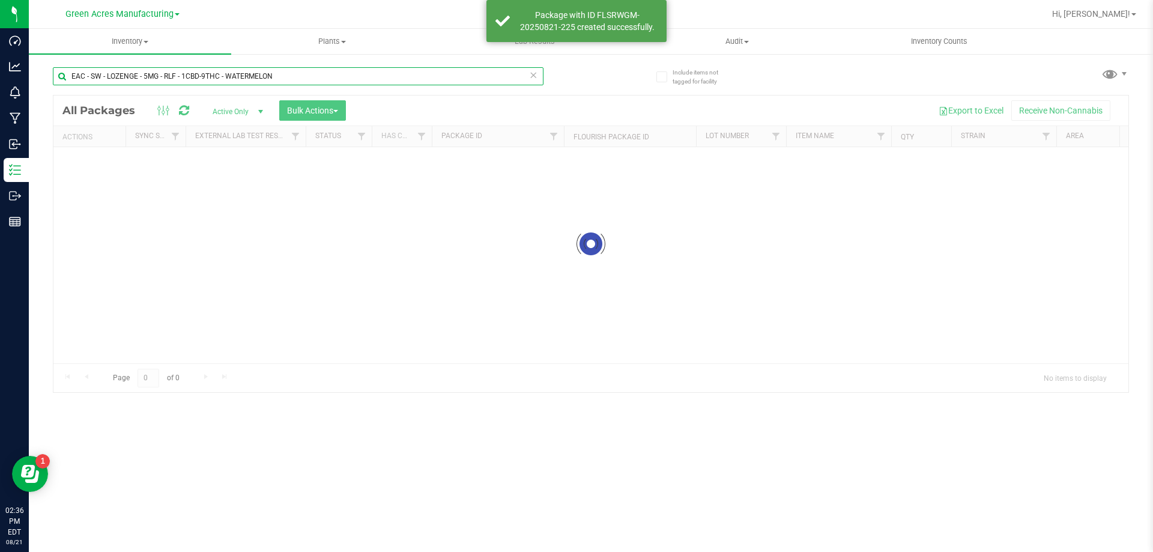
drag, startPoint x: 87, startPoint y: 72, endPoint x: 64, endPoint y: 70, distance: 23.5
click at [64, 70] on input "EAC - SW - LOZENGE - 5MG - RLF - 1CBD-9THC - WATERMELON" at bounding box center [298, 76] width 491 height 18
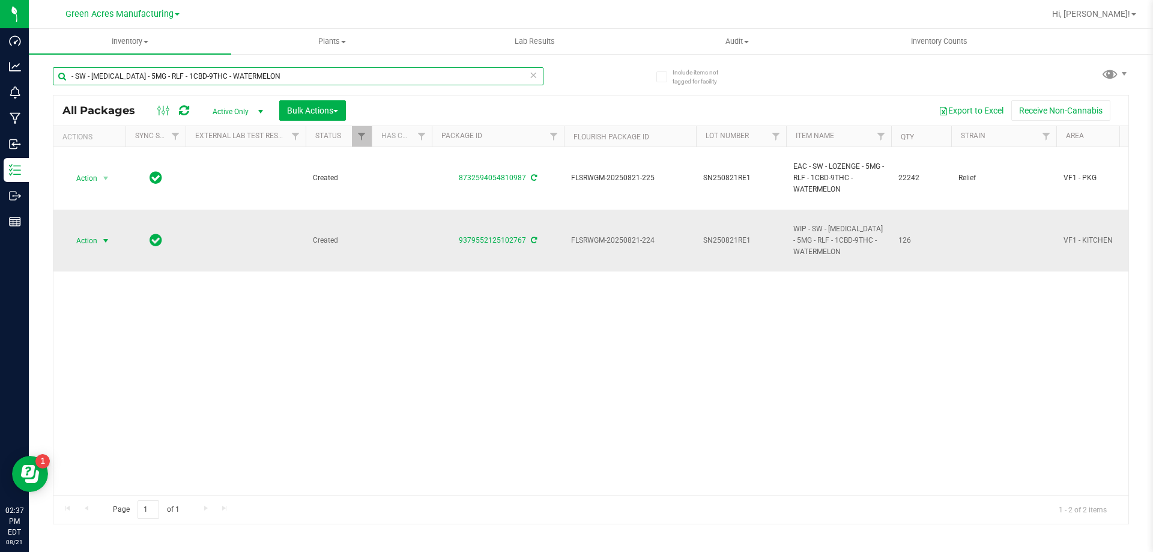
type input "- SW - LOZENGE - 5MG - RLF - 1CBD-9THC - WATERMELON"
click at [92, 244] on span "Action" at bounding box center [81, 240] width 32 height 17
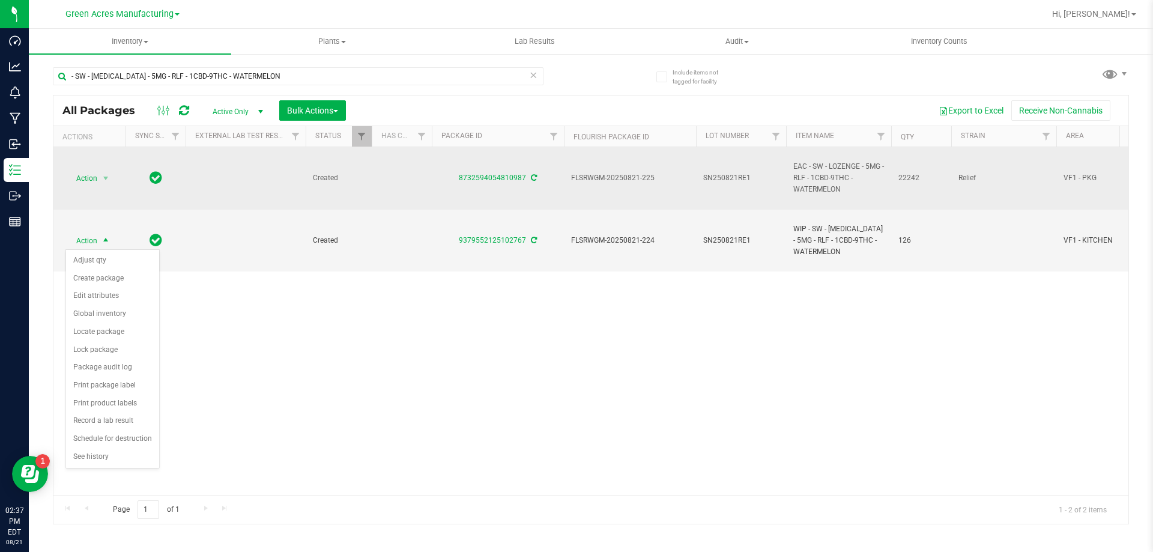
click at [82, 186] on span "Action" at bounding box center [81, 178] width 32 height 17
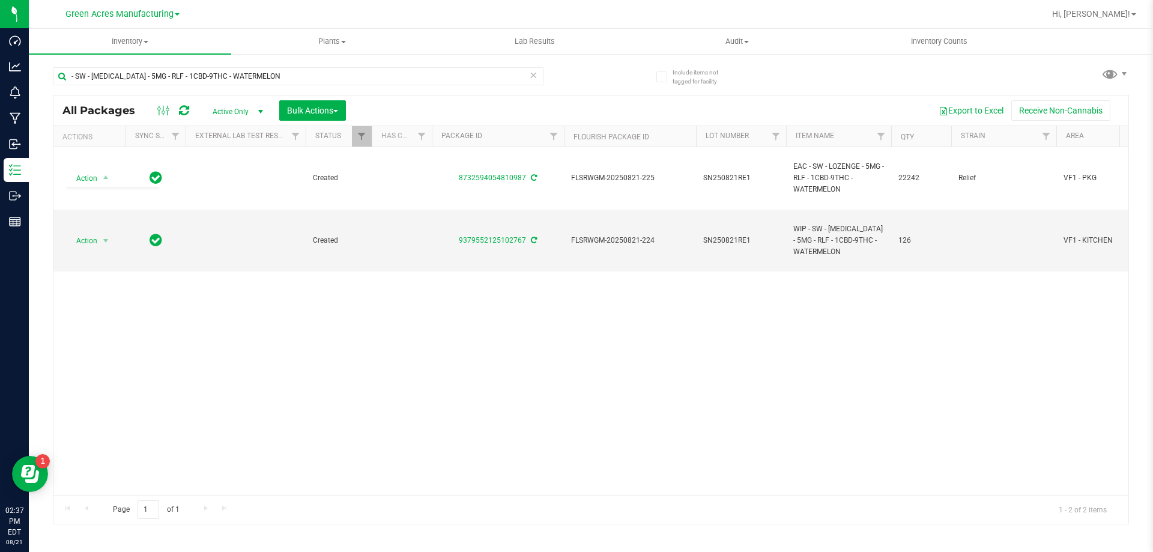
click at [218, 345] on div "Action Action Adjust qty Create package Edit attributes Global inventory Locate…" at bounding box center [590, 321] width 1075 height 348
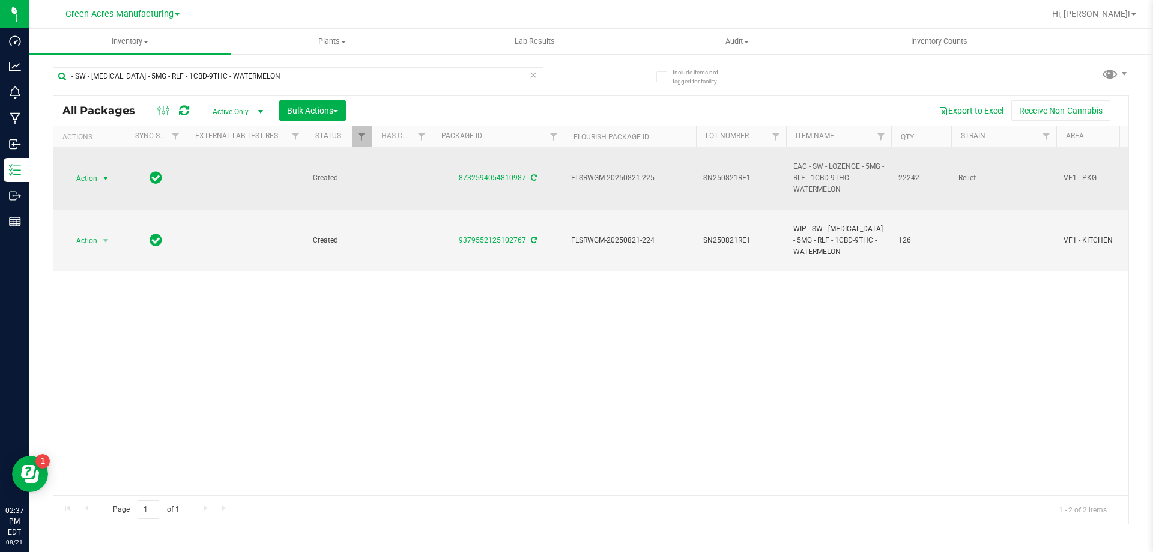
click at [101, 174] on span "select" at bounding box center [106, 179] width 10 height 10
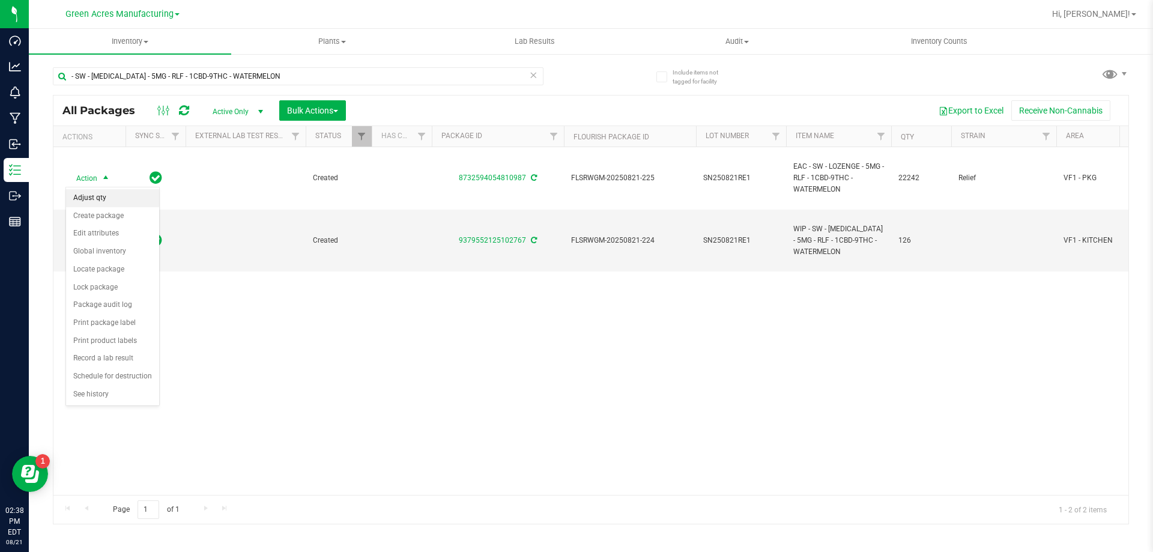
click at [106, 187] on div "Action Adjust qty Create package Edit attributes Global inventory Locate packag…" at bounding box center [112, 296] width 94 height 219
click at [107, 200] on li "Adjust qty" at bounding box center [112, 198] width 93 height 18
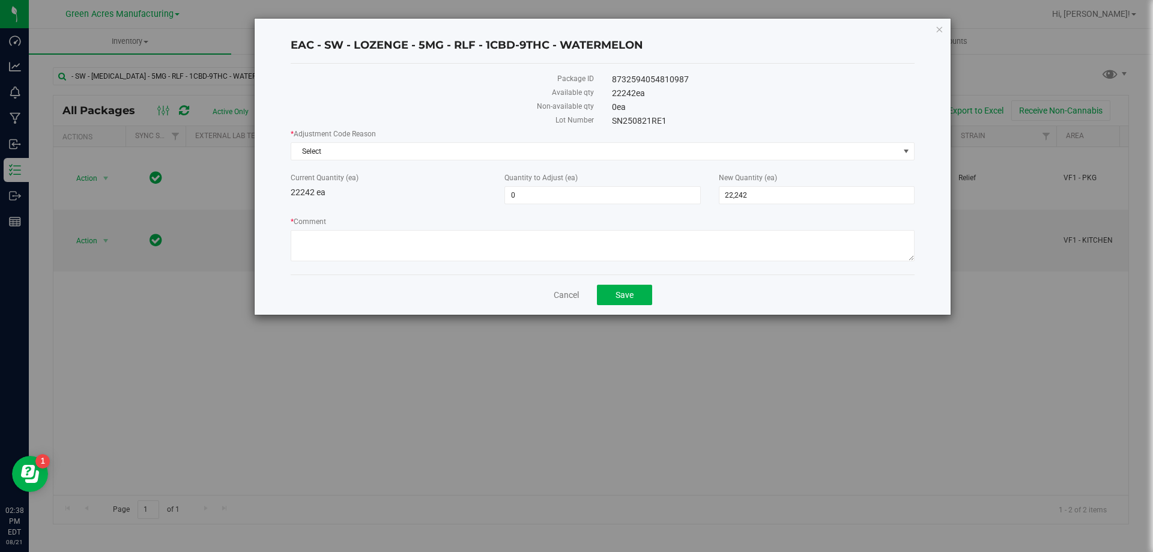
click at [552, 291] on div "Cancel Save" at bounding box center [603, 294] width 624 height 40
click at [560, 298] on link "Cancel" at bounding box center [566, 295] width 25 height 12
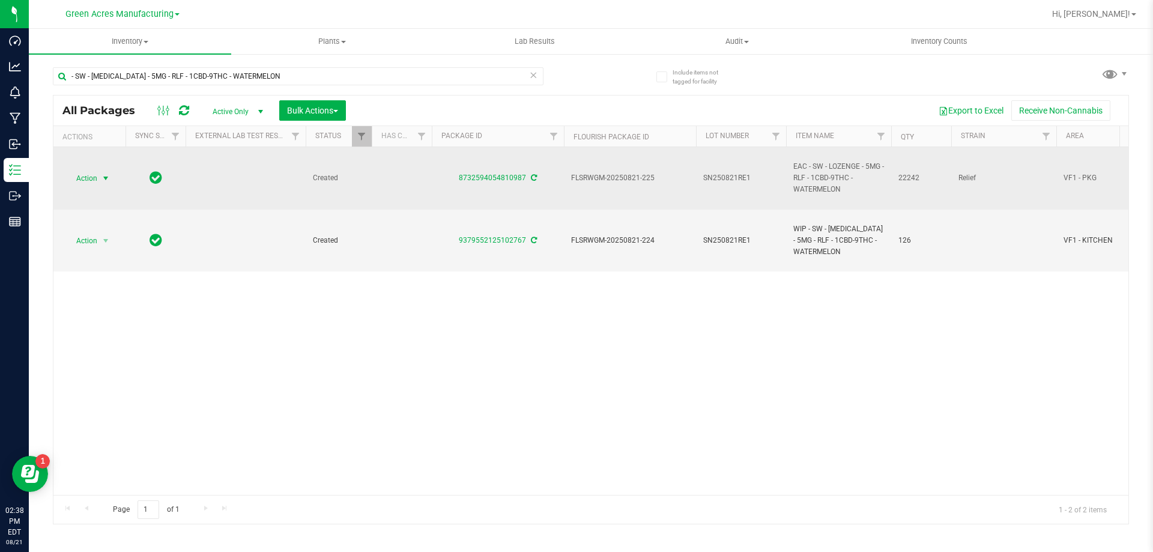
click at [100, 174] on span "select" at bounding box center [105, 178] width 15 height 17
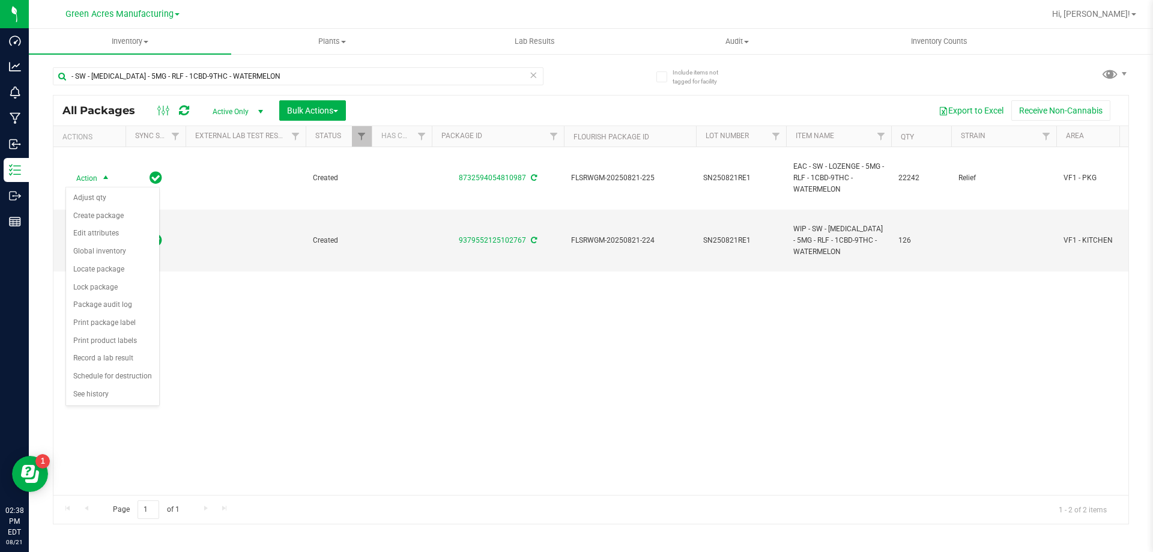
click at [204, 323] on div "Action Action Adjust qty Create package Edit attributes Global inventory Locate…" at bounding box center [590, 321] width 1075 height 348
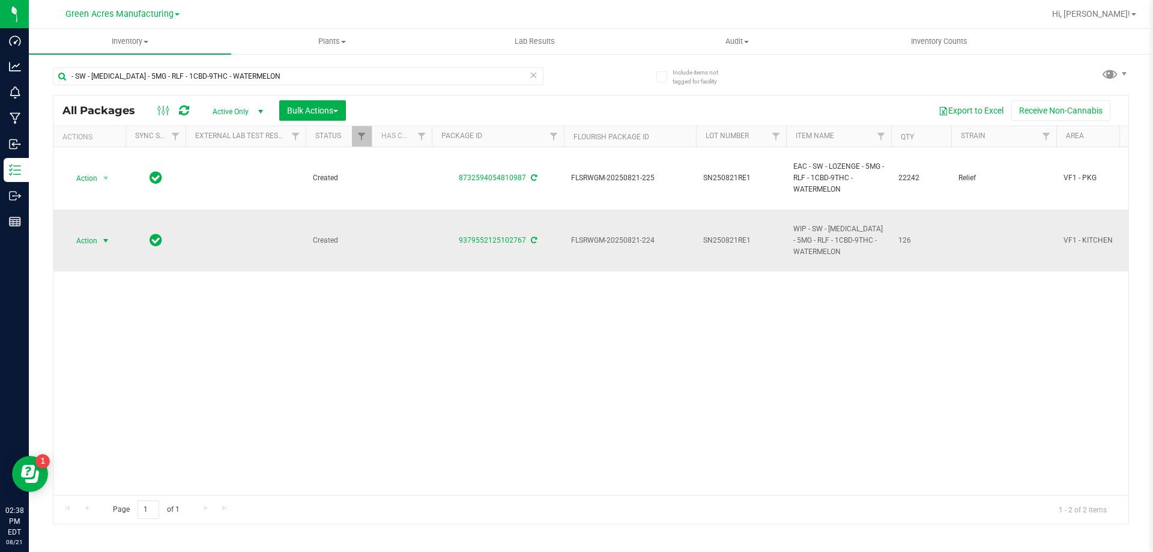
click at [86, 241] on span "Action" at bounding box center [81, 240] width 32 height 17
click at [108, 262] on li "Adjust qty" at bounding box center [112, 261] width 93 height 18
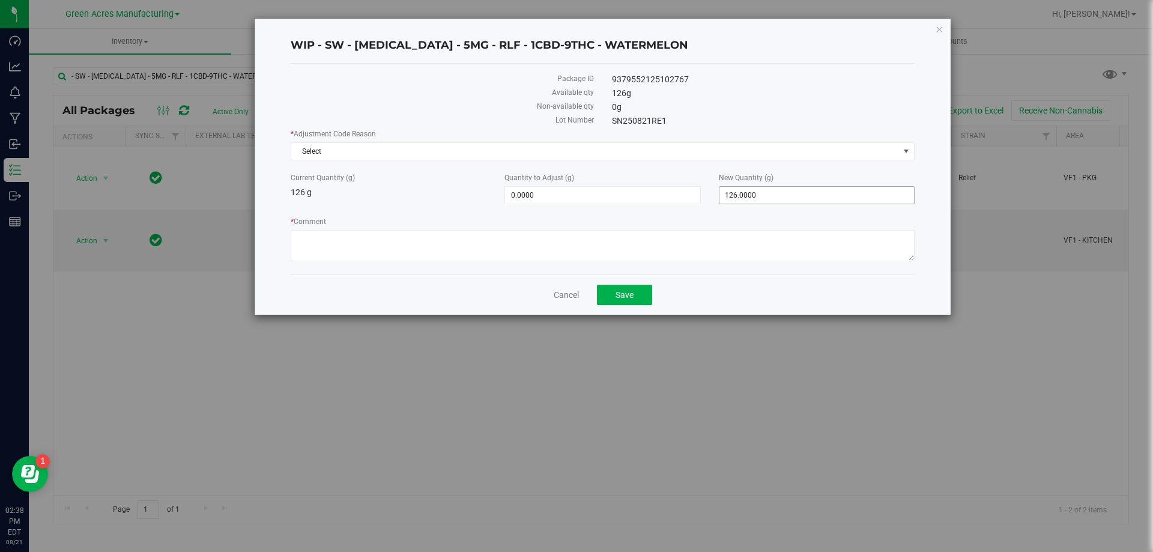
click at [758, 186] on span "126.0000 126" at bounding box center [817, 195] width 196 height 18
click at [765, 193] on span "126.0000 126" at bounding box center [817, 195] width 196 height 18
type input "1"
type input "242"
type input "116.0000"
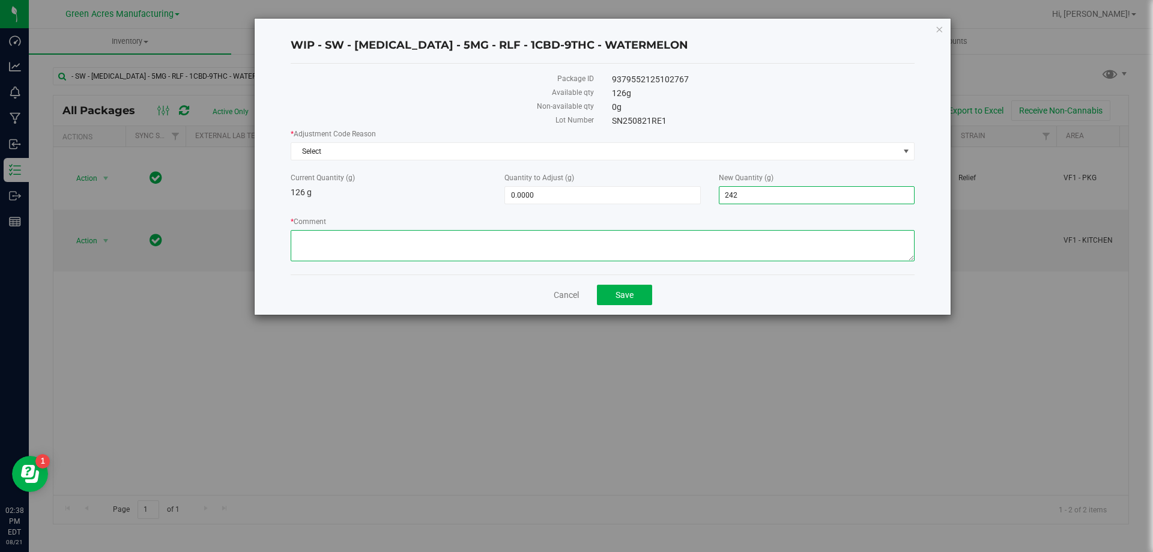
type input "242.0000"
click at [752, 240] on textarea "* Comment" at bounding box center [603, 245] width 624 height 31
type textarea "Input wrong data"
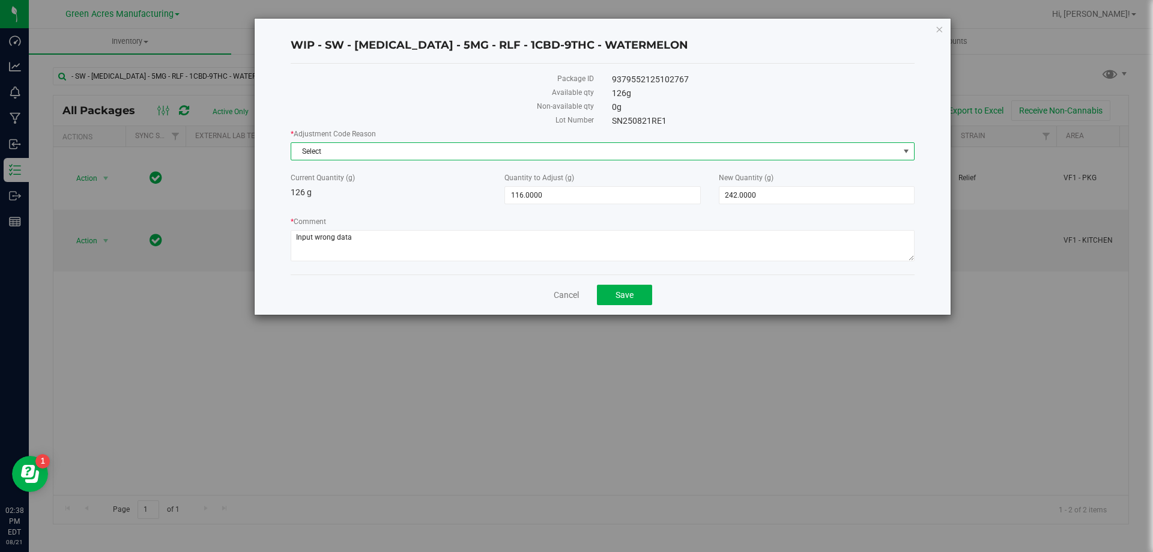
click at [670, 148] on span "Select" at bounding box center [595, 151] width 608 height 17
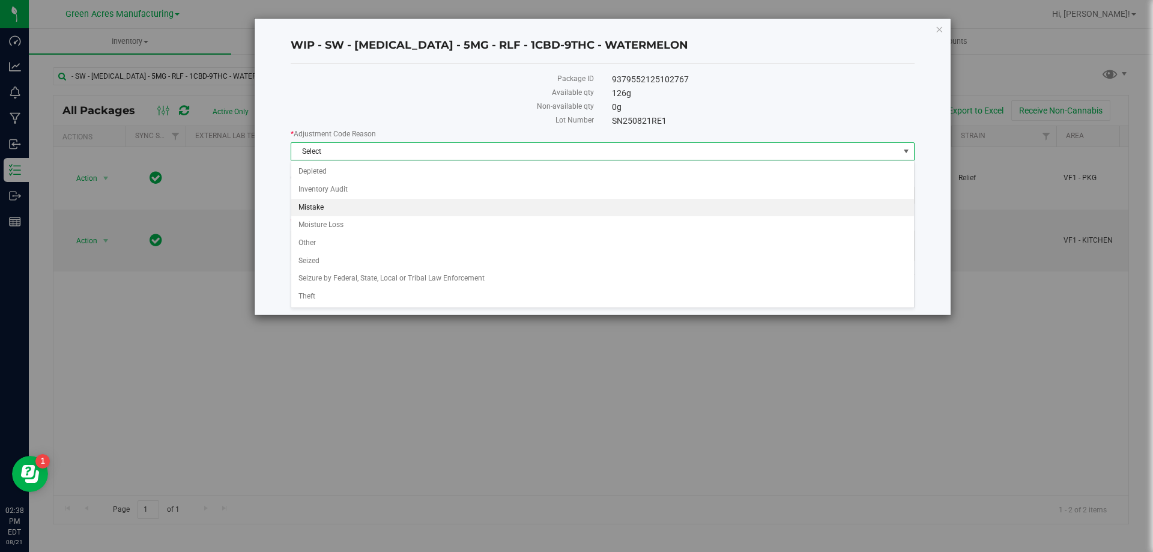
click at [347, 212] on li "Mistake" at bounding box center [602, 208] width 623 height 18
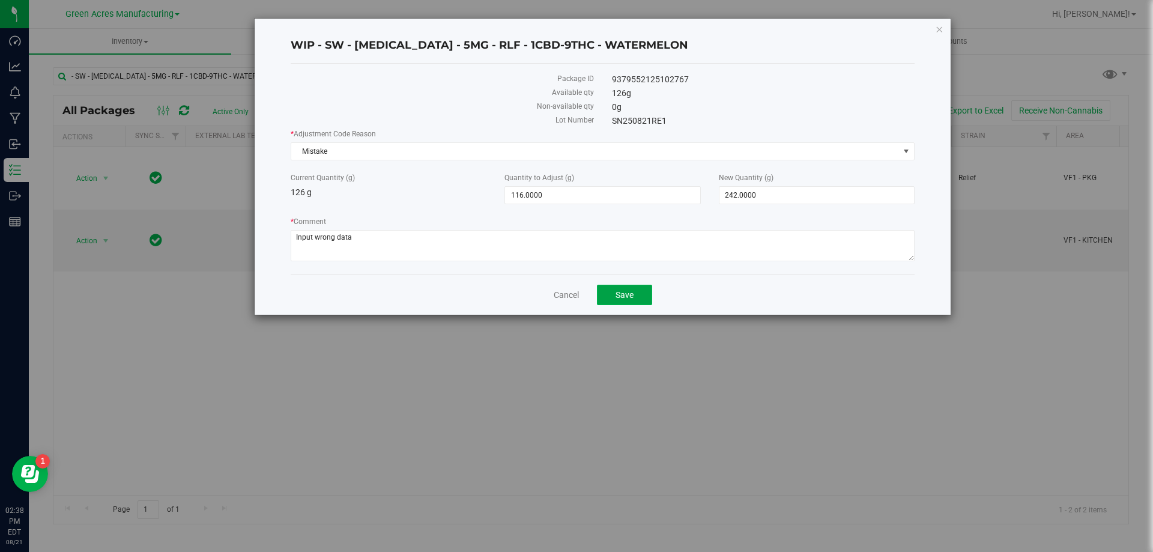
click at [638, 293] on button "Save" at bounding box center [624, 295] width 55 height 20
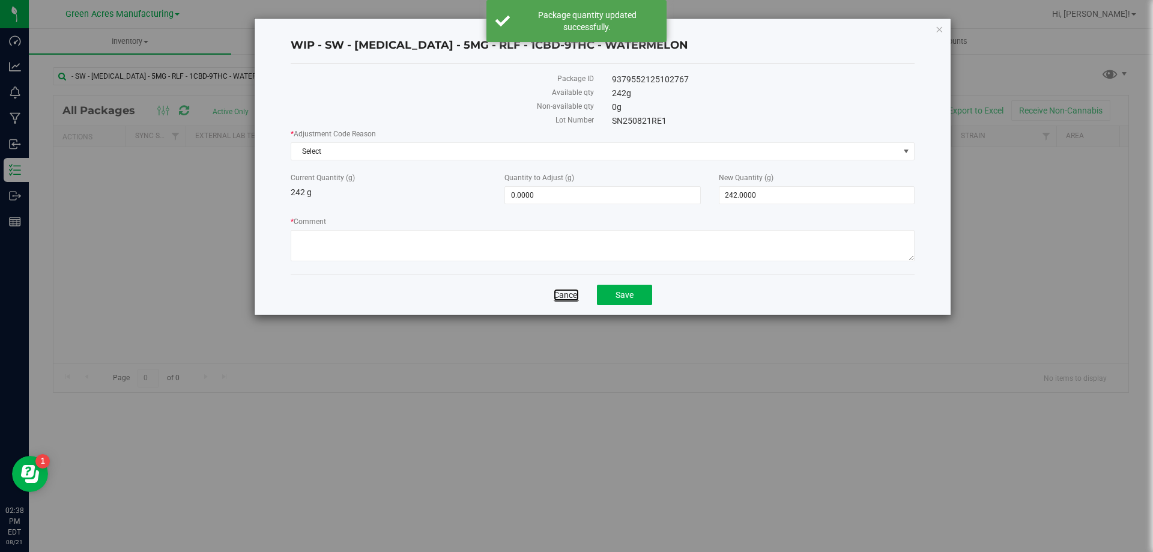
click at [557, 297] on link "Cancel" at bounding box center [566, 295] width 25 height 12
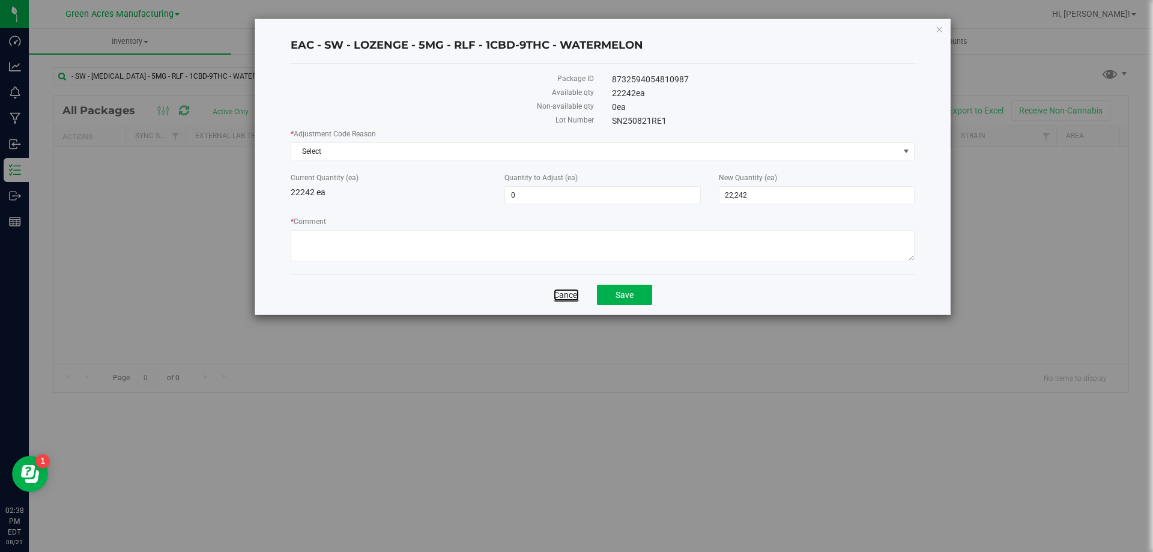
click at [575, 290] on link "Cancel" at bounding box center [566, 295] width 25 height 12
click at [564, 293] on link "Cancel" at bounding box center [566, 295] width 25 height 12
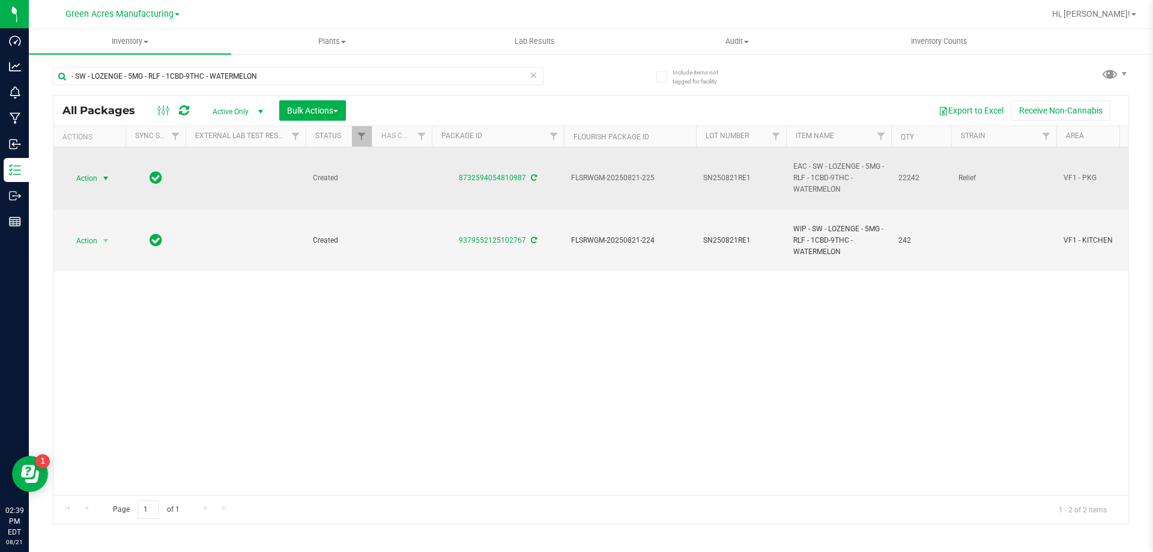
click at [98, 176] on span "select" at bounding box center [105, 178] width 15 height 17
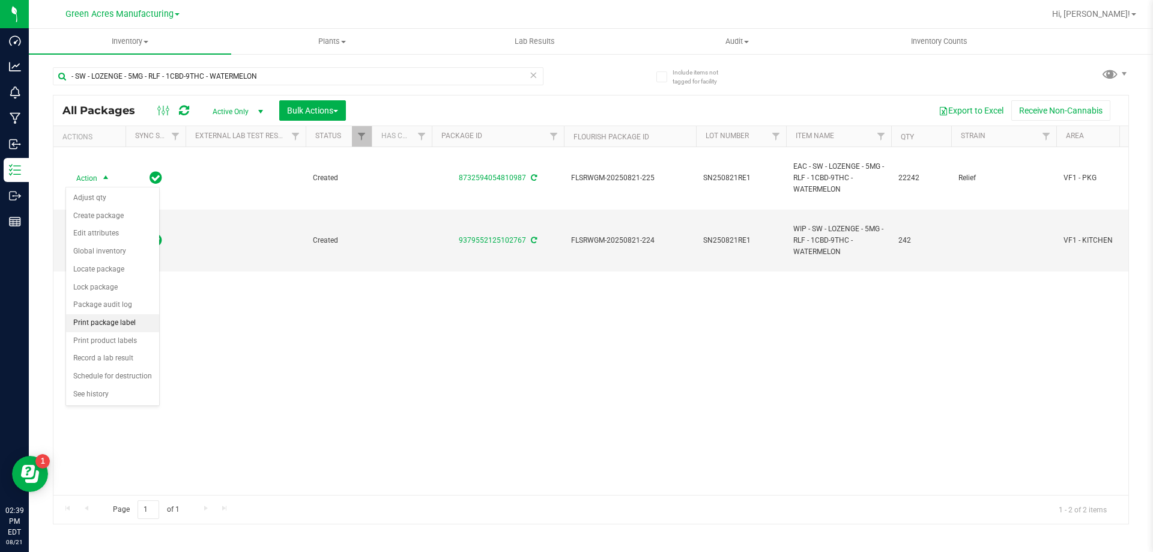
click at [95, 330] on li "Print package label" at bounding box center [112, 323] width 93 height 18
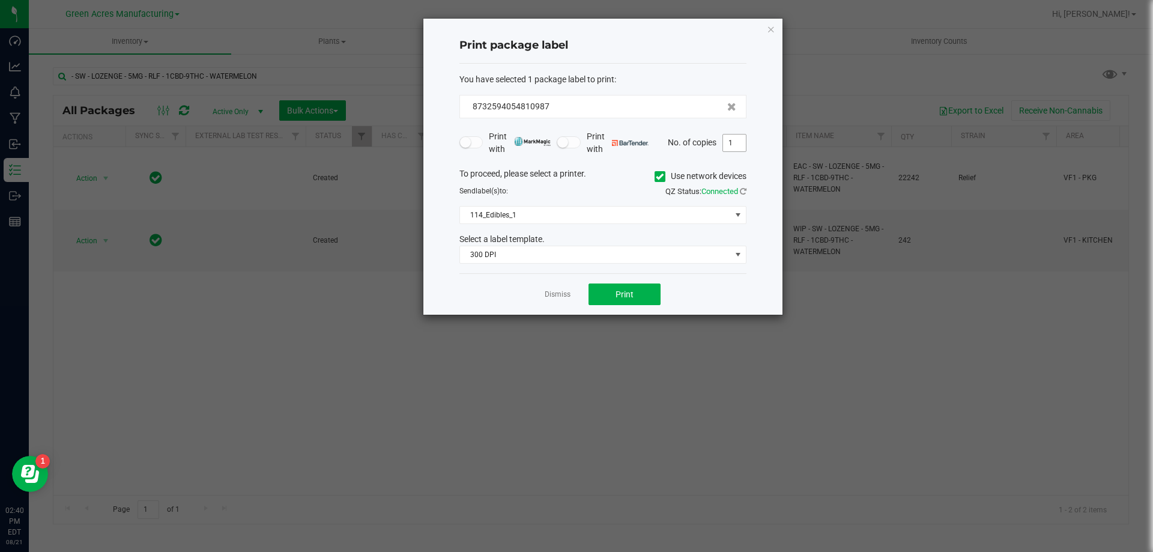
click at [744, 144] on input "1" at bounding box center [734, 143] width 23 height 17
type input "4"
click at [621, 301] on button "Print" at bounding box center [624, 294] width 72 height 22
click at [561, 296] on link "Dismiss" at bounding box center [558, 294] width 26 height 10
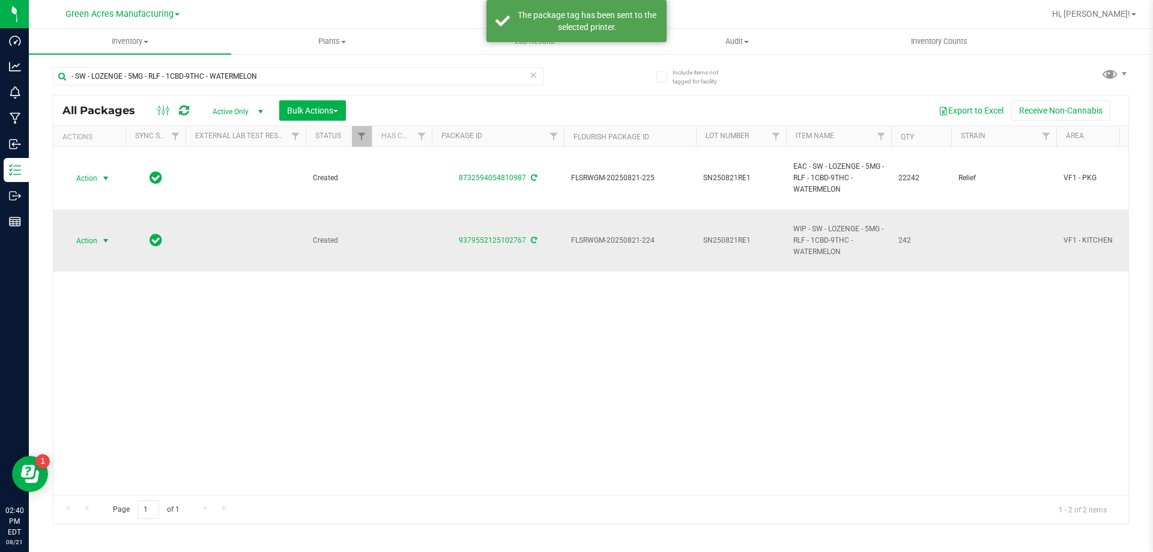
click at [86, 246] on span "Action" at bounding box center [81, 240] width 32 height 17
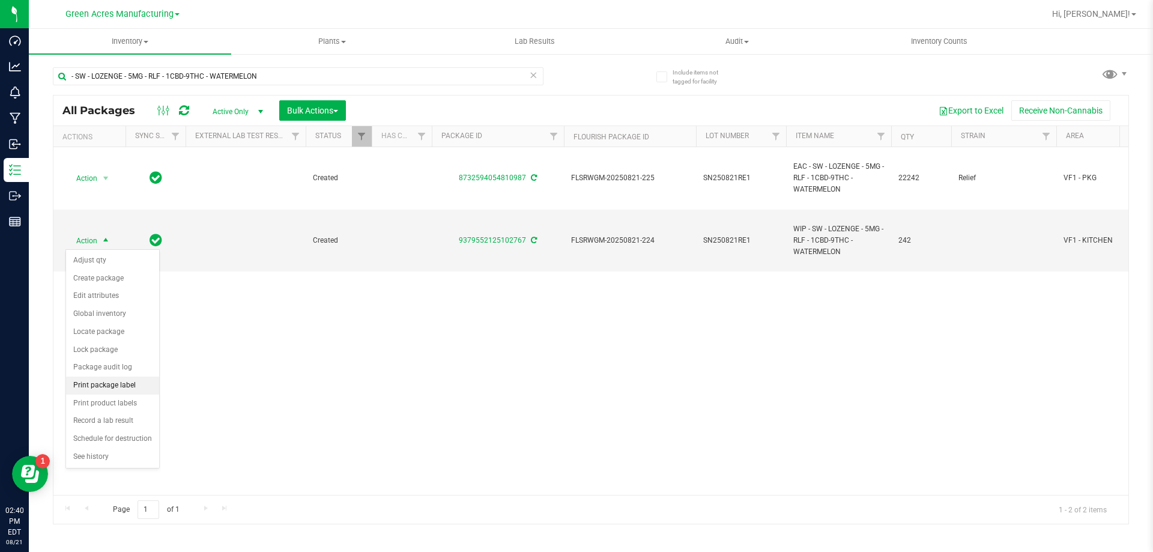
click at [99, 384] on li "Print package label" at bounding box center [112, 386] width 93 height 18
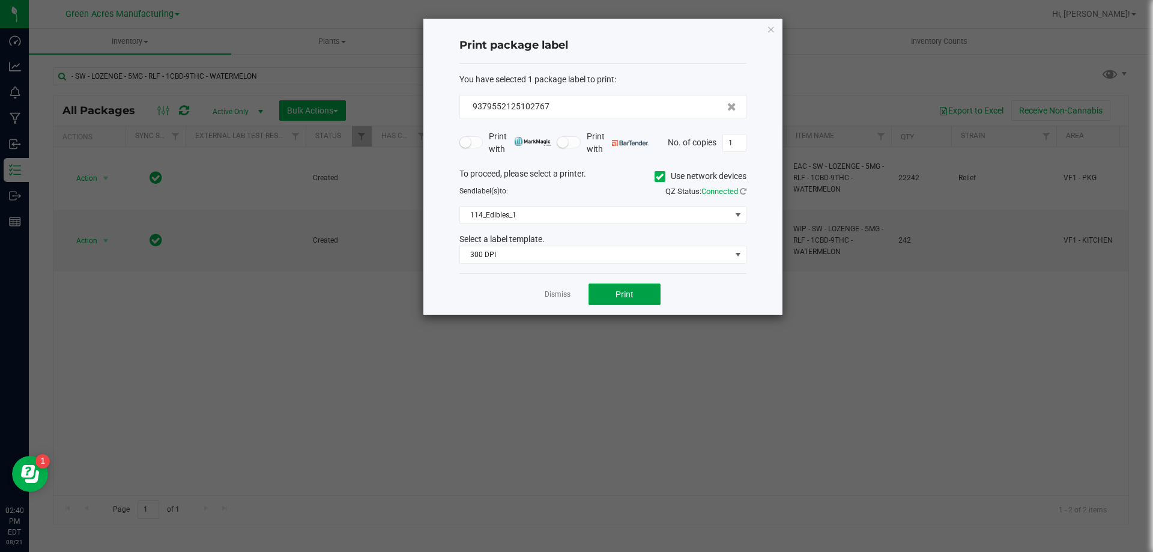
click at [618, 297] on span "Print" at bounding box center [624, 294] width 18 height 10
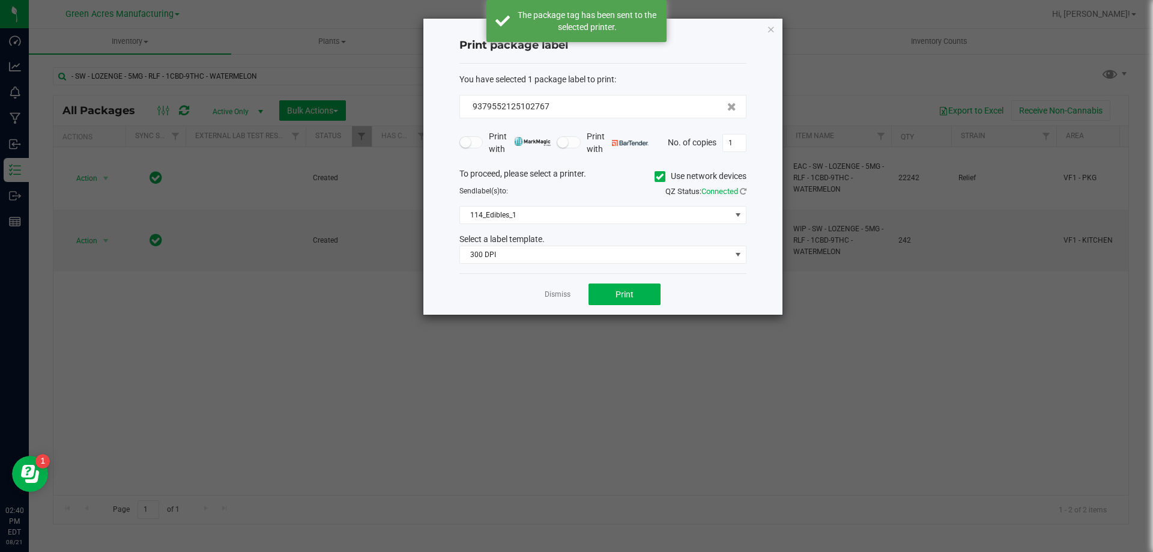
click at [560, 295] on link "Dismiss" at bounding box center [558, 294] width 26 height 10
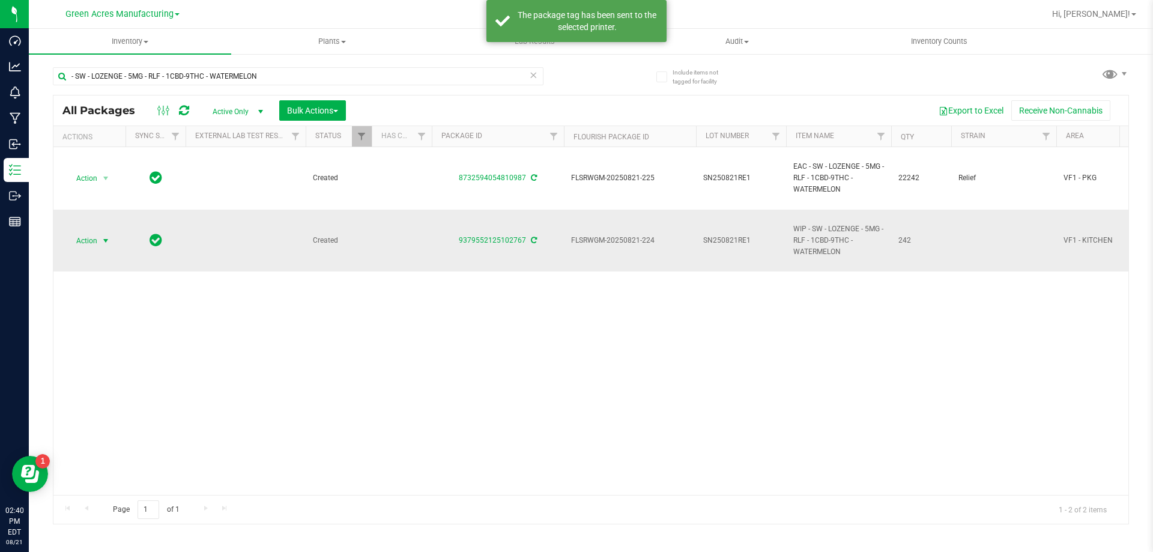
click at [110, 247] on span "select" at bounding box center [105, 240] width 15 height 17
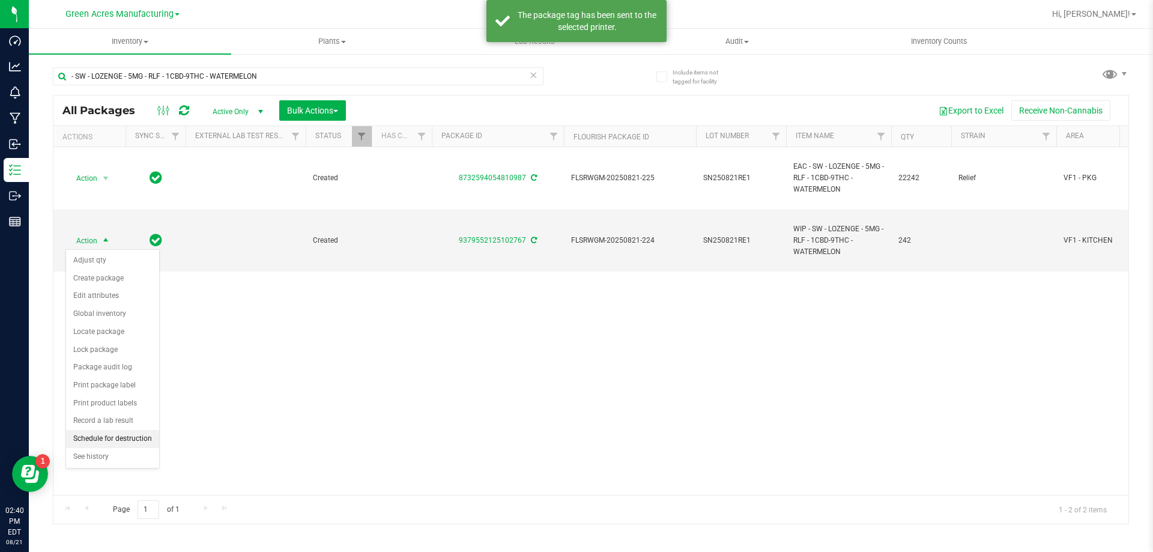
click at [91, 440] on li "Schedule for destruction" at bounding box center [112, 439] width 93 height 18
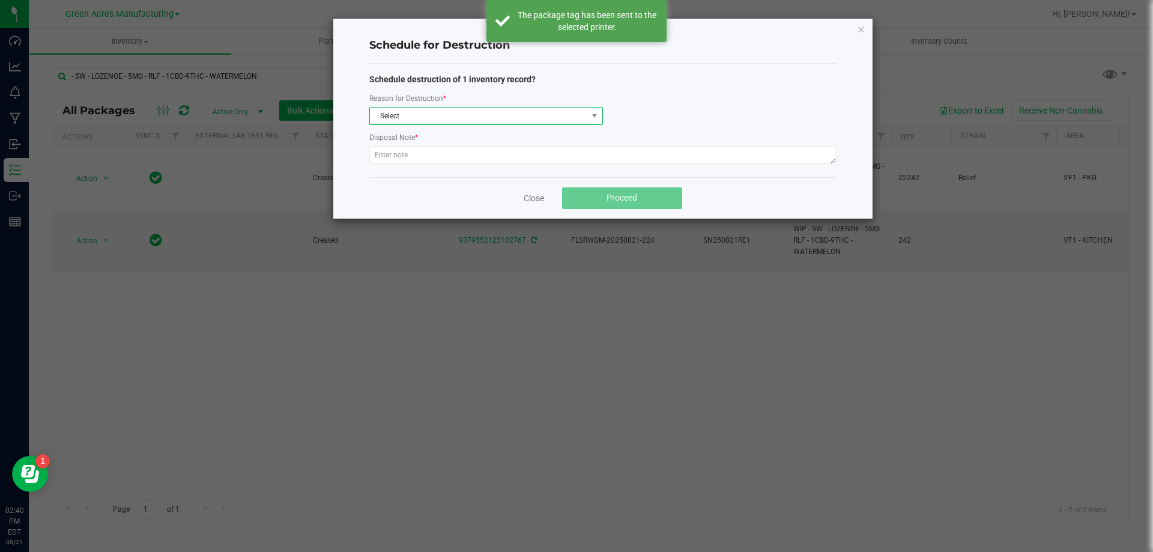
click at [482, 118] on span "Select" at bounding box center [478, 115] width 217 height 17
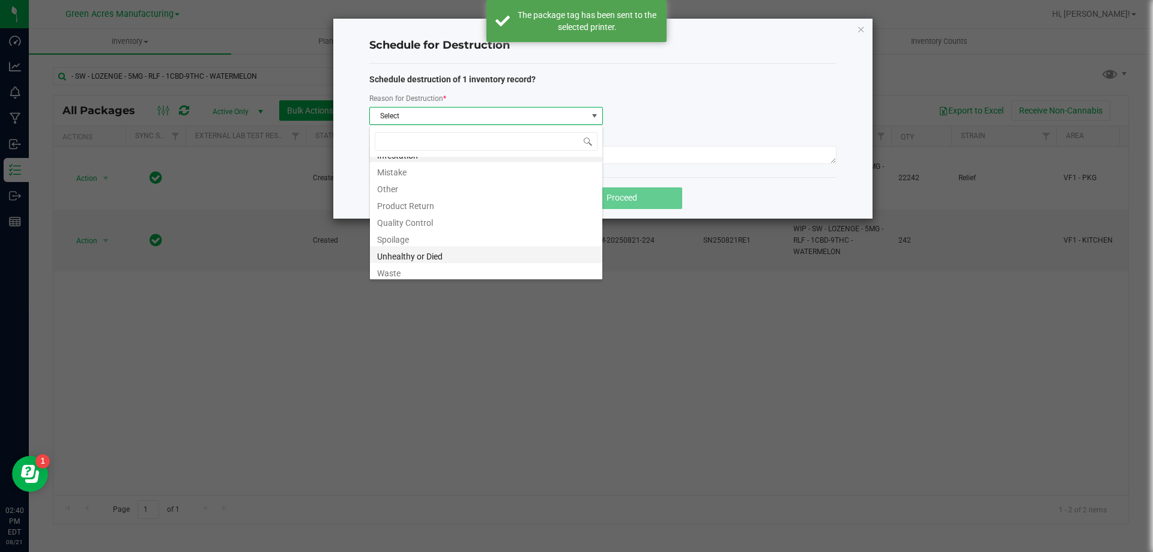
scroll to position [14, 0]
click at [425, 268] on li "Waste" at bounding box center [486, 268] width 232 height 17
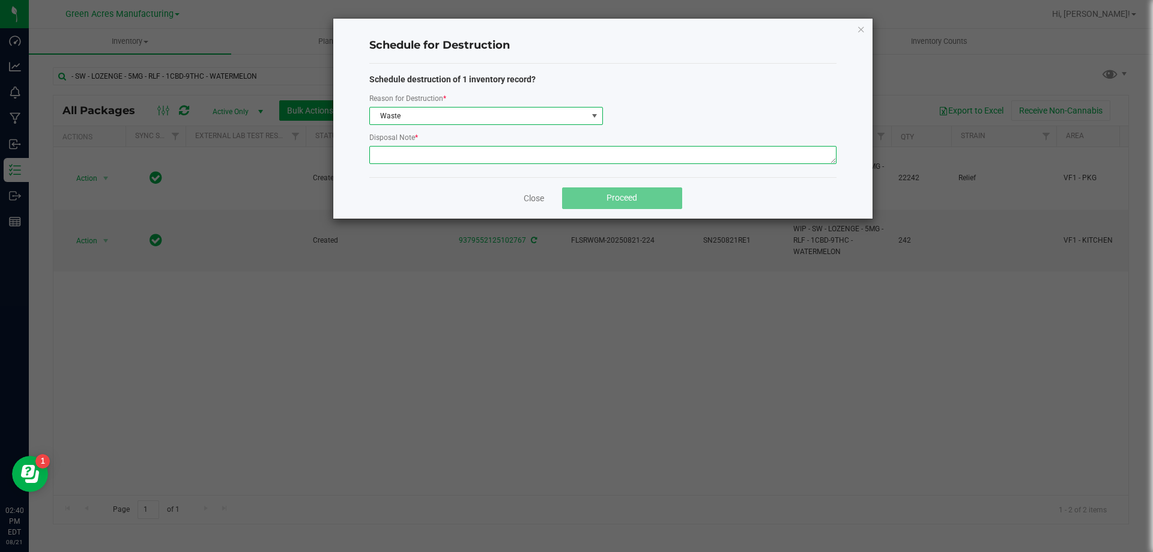
click at [451, 162] on textarea at bounding box center [602, 155] width 467 height 18
type textarea "Production waste"
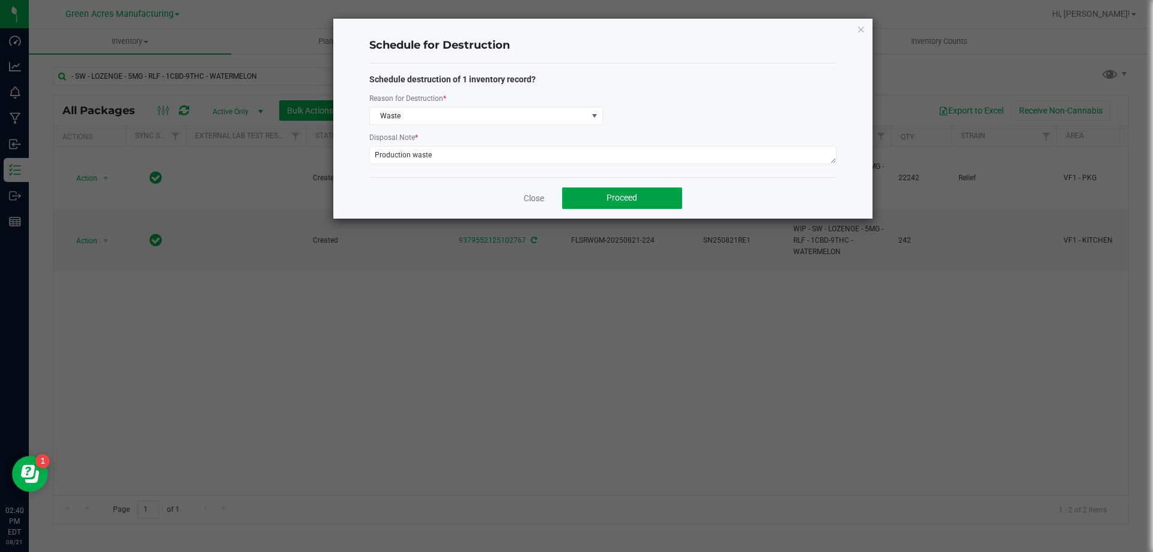
click at [588, 192] on button "Proceed" at bounding box center [622, 198] width 120 height 22
